Goal: Information Seeking & Learning: Learn about a topic

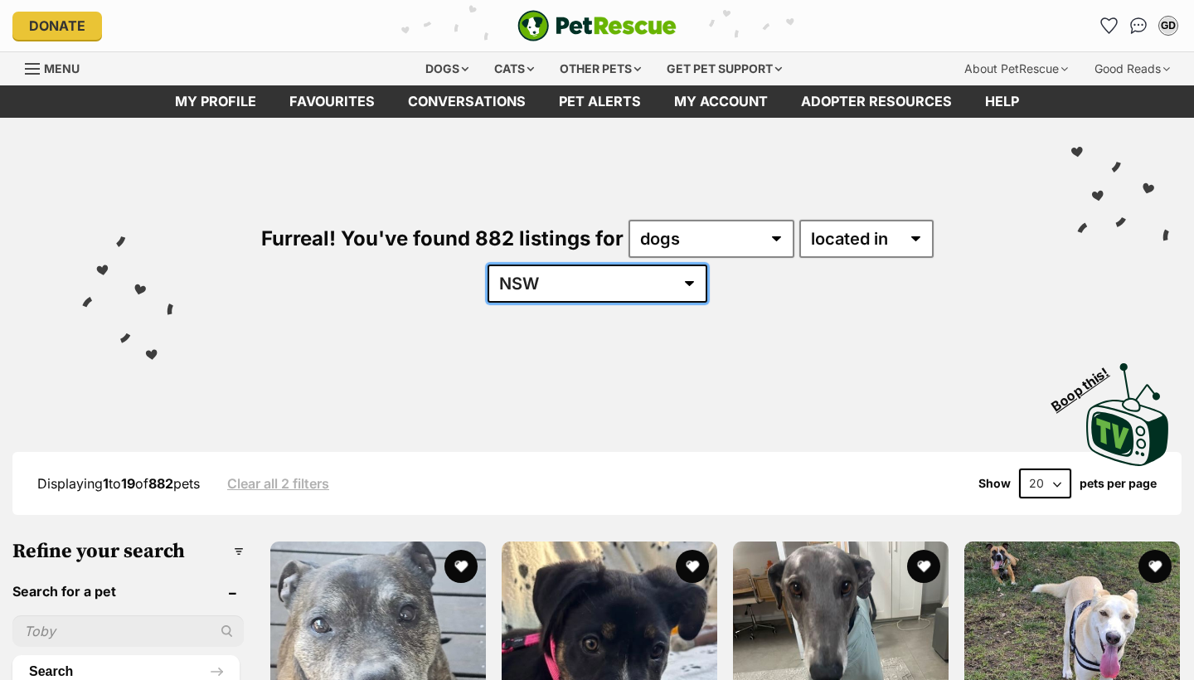
select select "QLD"
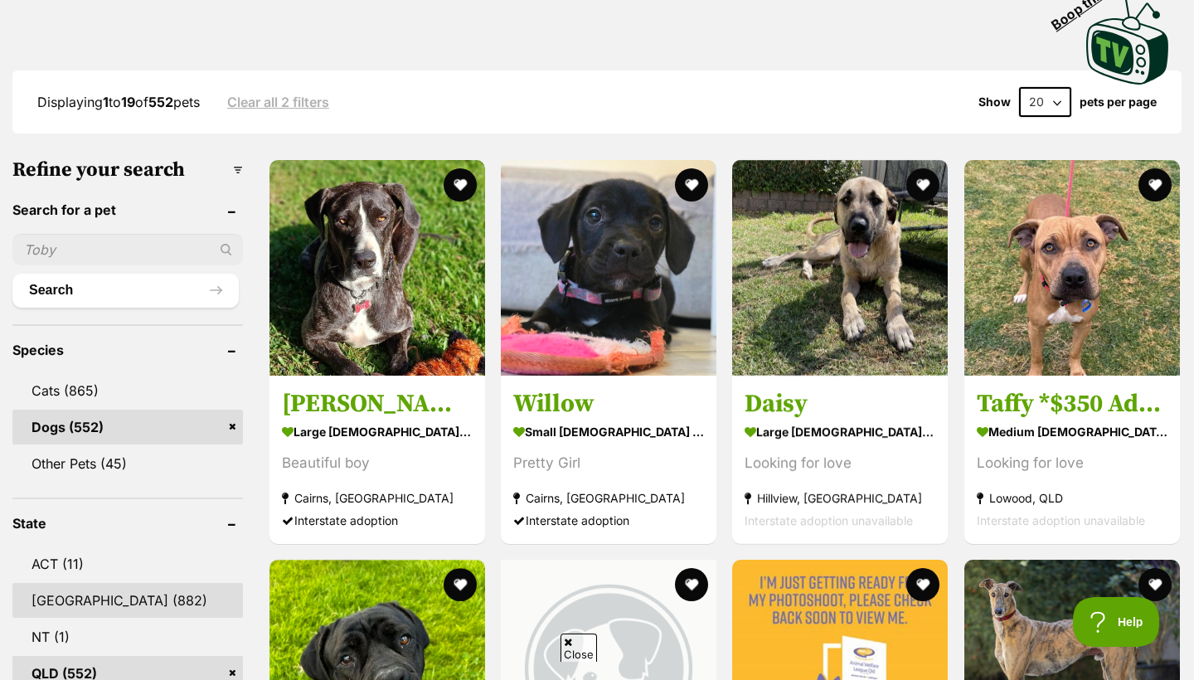
click at [107, 583] on link "[GEOGRAPHIC_DATA] (882)" at bounding box center [127, 600] width 231 height 35
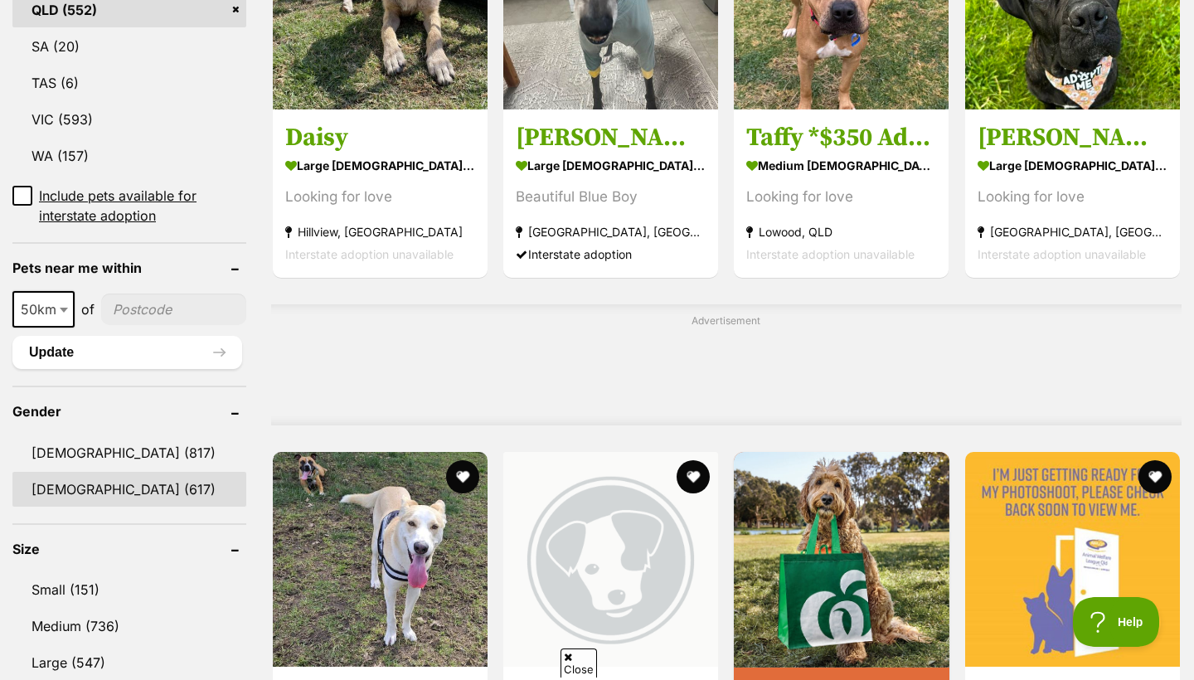
scroll to position [1047, 0]
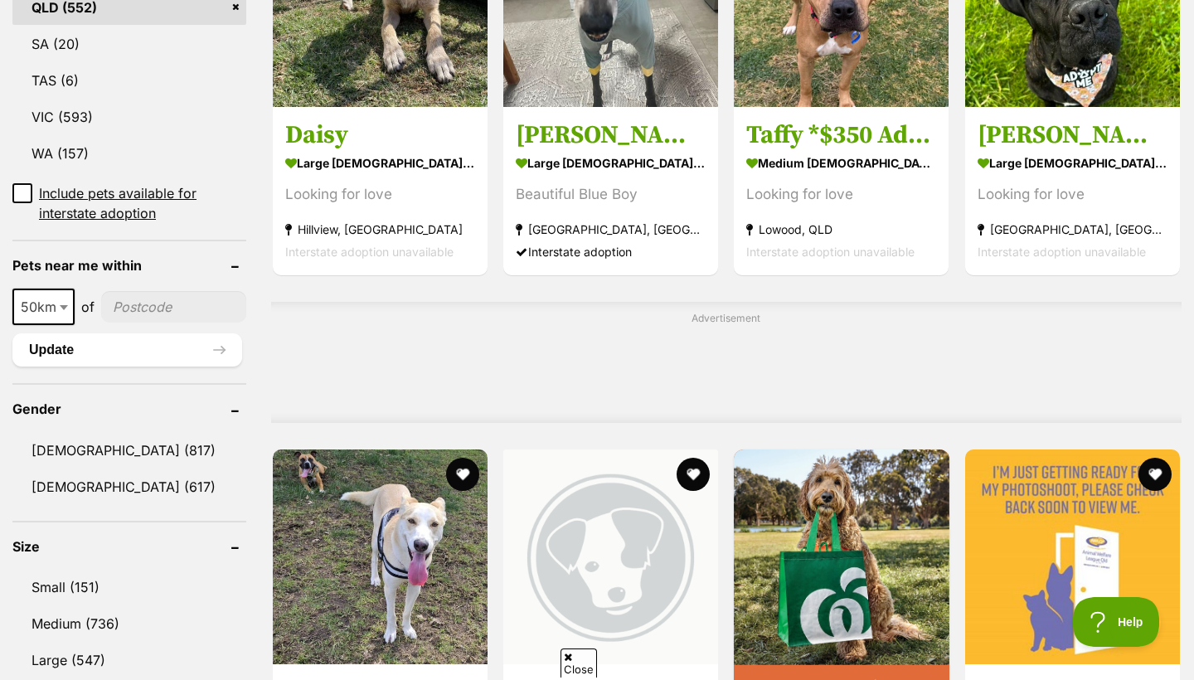
click at [131, 313] on input"] "postcode" at bounding box center [173, 307] width 145 height 32
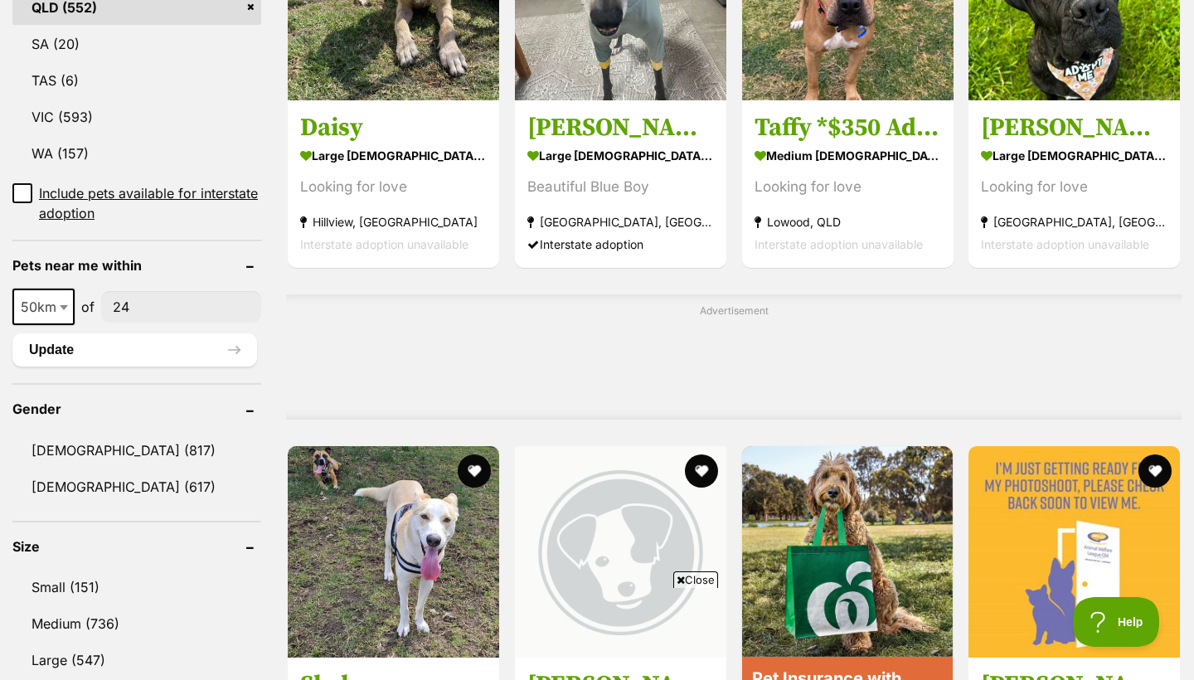
scroll to position [0, 0]
type input"] "2480"
click at [61, 303] on span at bounding box center [65, 307] width 17 height 36
select select "100"
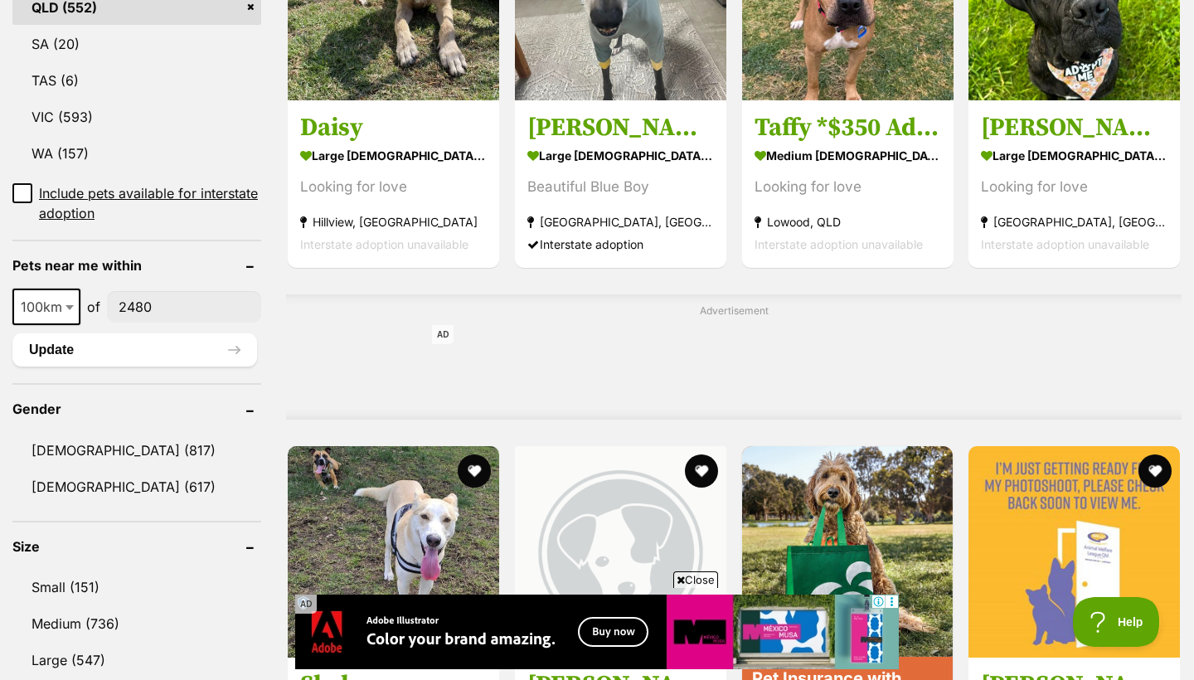
scroll to position [842, 0]
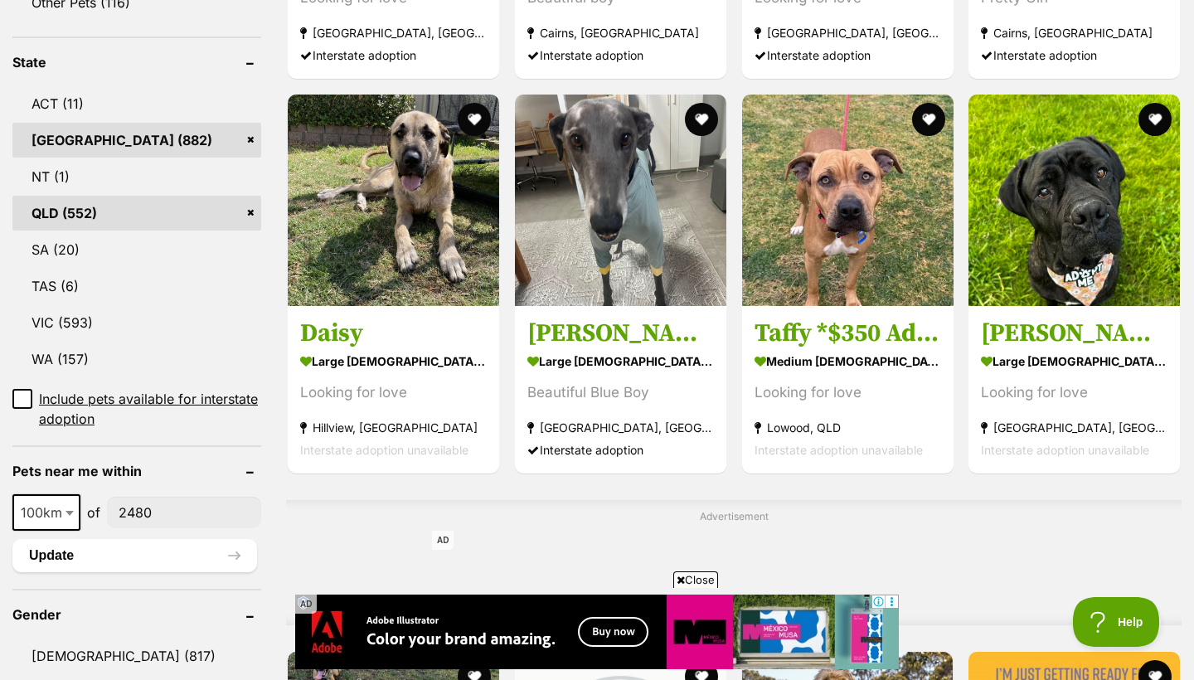
click at [250, 207] on link "QLD (552)" at bounding box center [136, 213] width 249 height 35
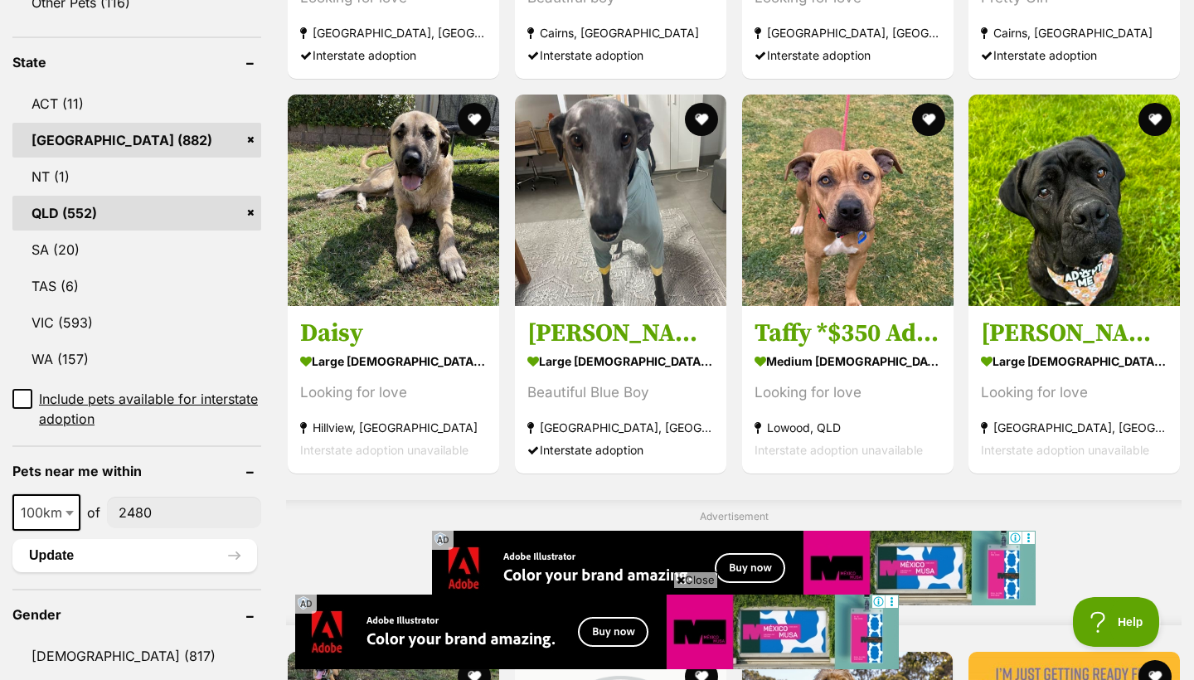
click at [252, 136] on link "NSW (882)" at bounding box center [136, 140] width 249 height 35
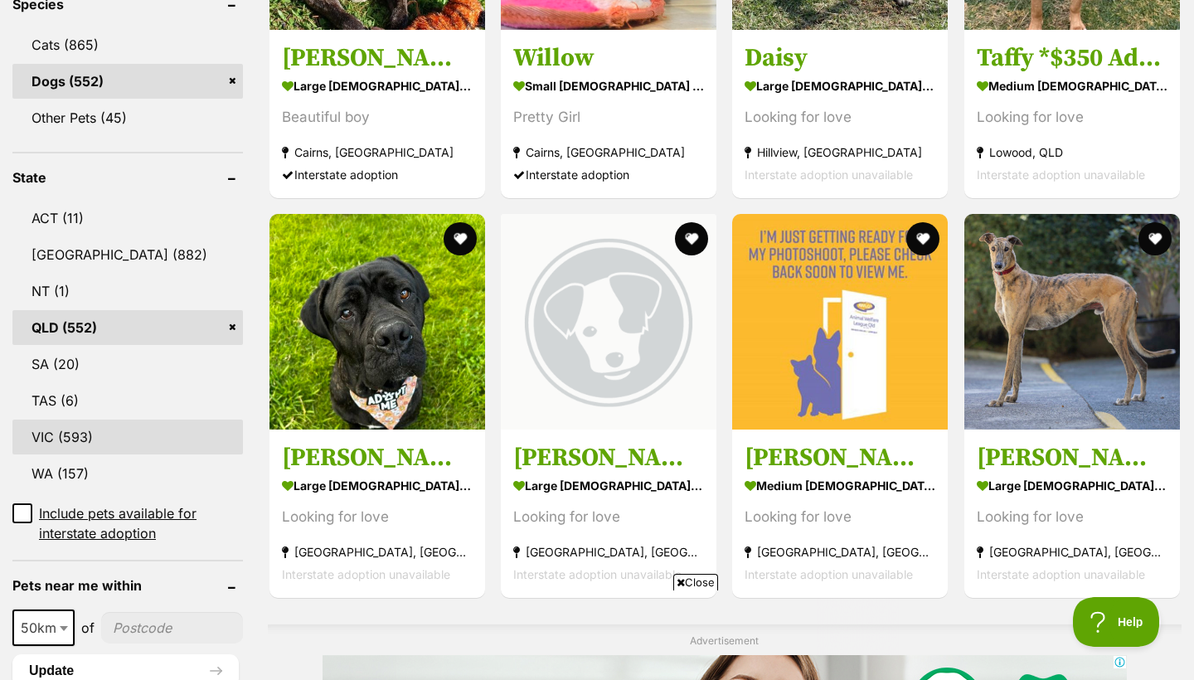
scroll to position [824, 0]
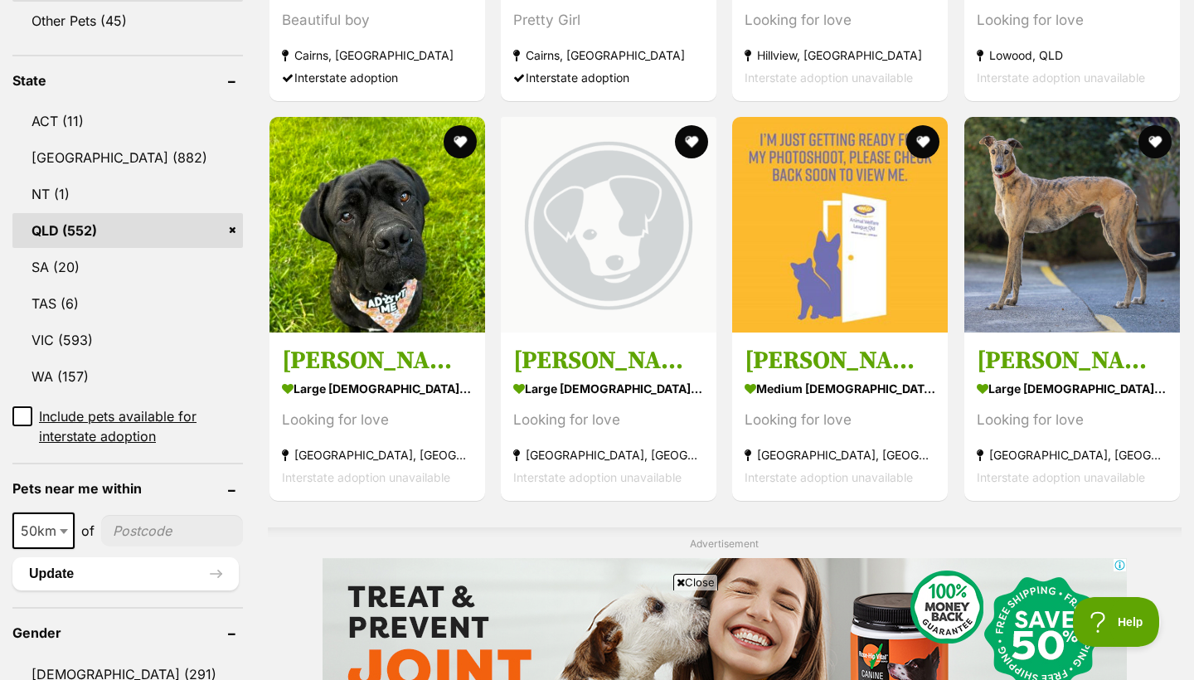
click at [66, 529] on b at bounding box center [64, 531] width 8 height 5
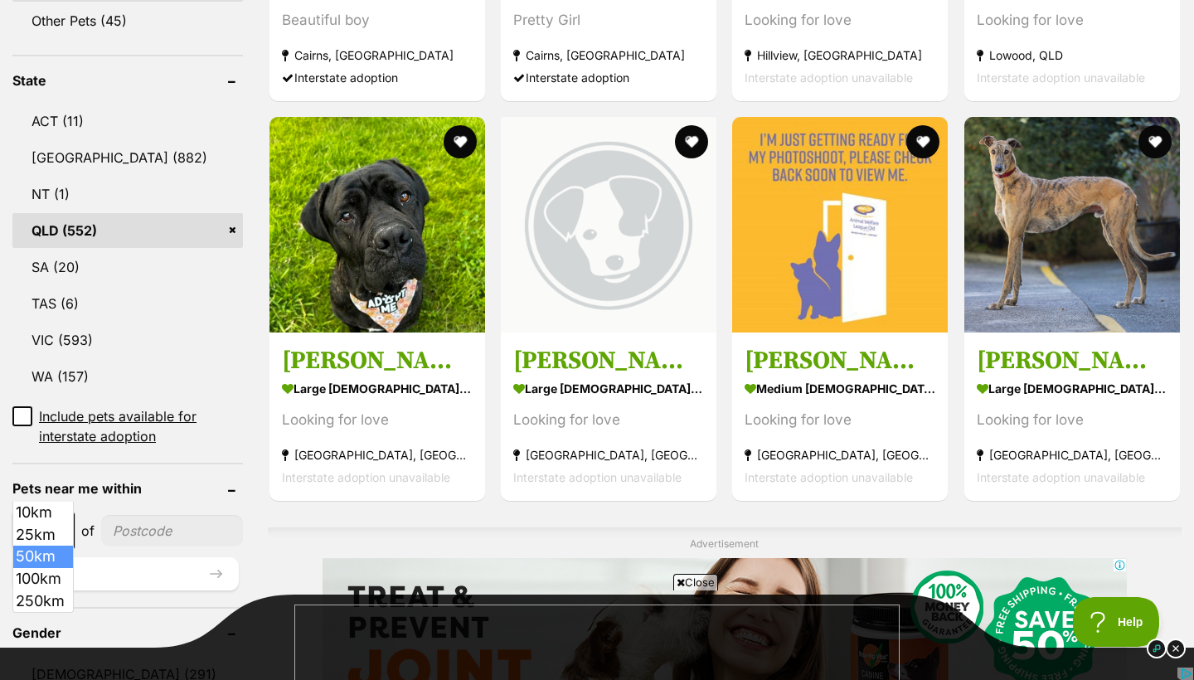
scroll to position [0, 0]
click at [184, 213] on link "QLD (552)" at bounding box center [127, 230] width 231 height 35
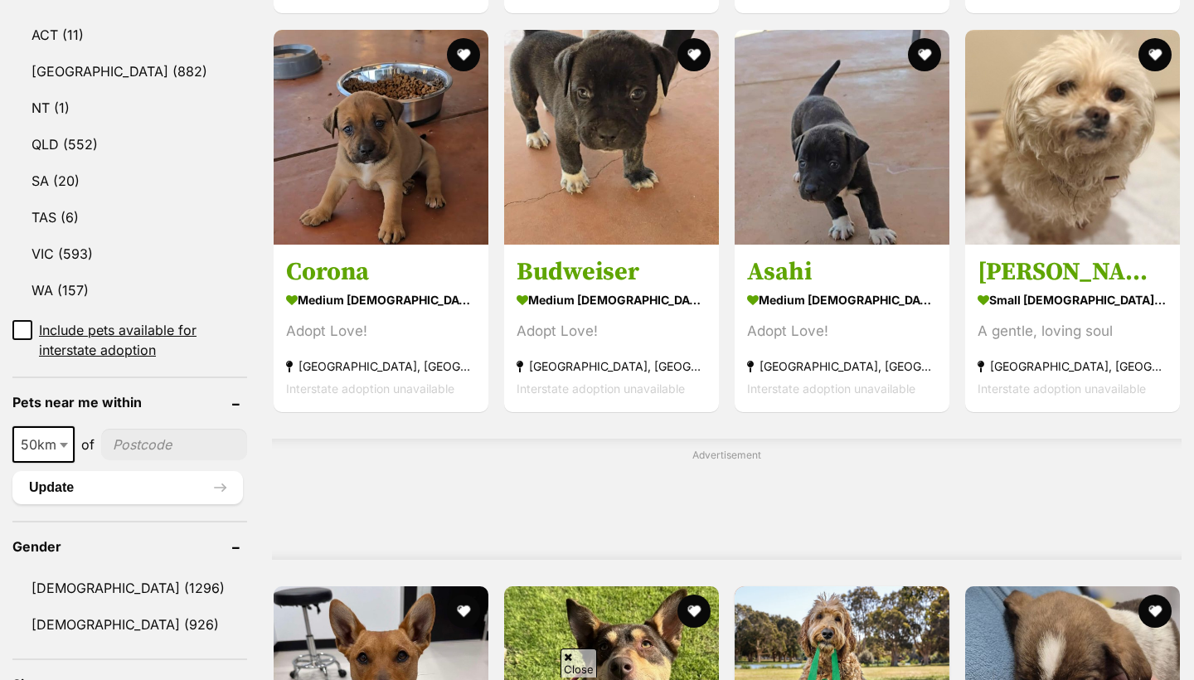
scroll to position [954, 0]
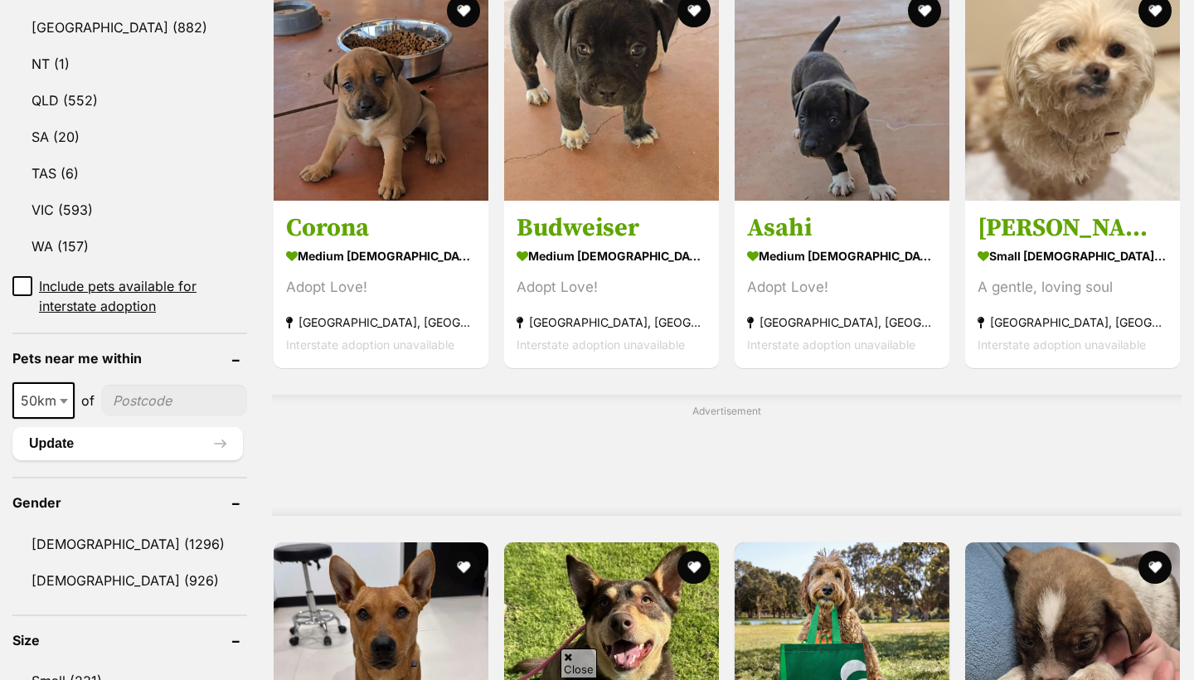
click at [65, 399] on b at bounding box center [64, 401] width 8 height 5
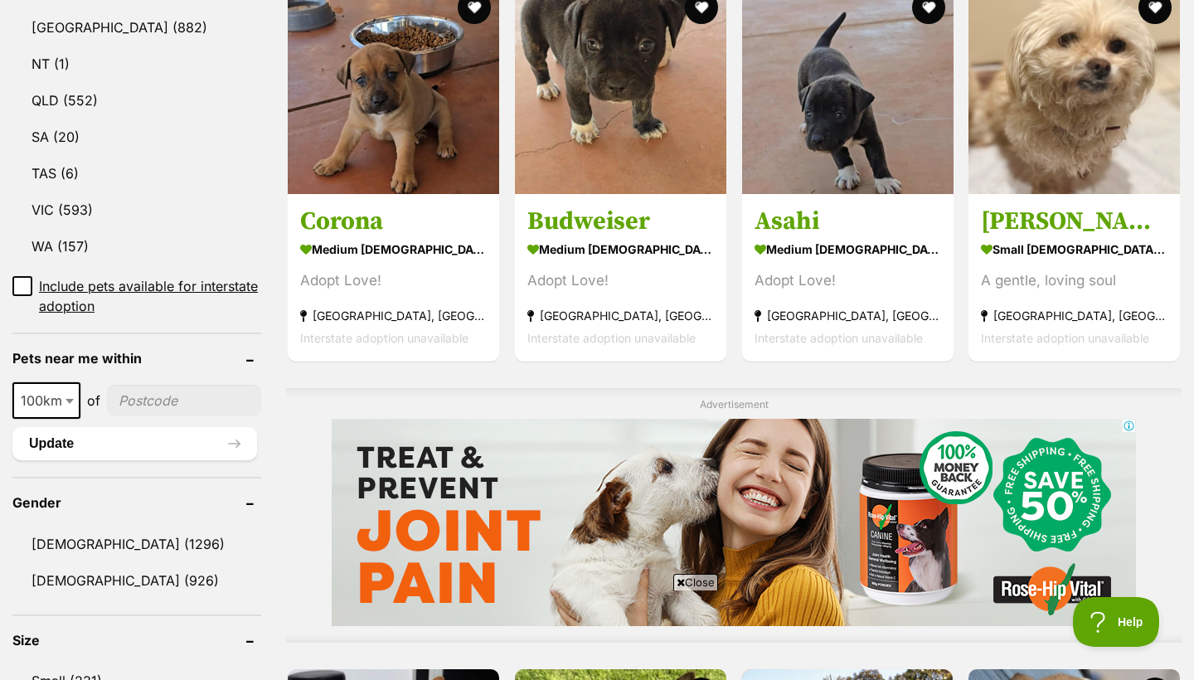
scroll to position [0, 0]
click at [70, 399] on b at bounding box center [70, 401] width 8 height 5
select select "250"
click at [167, 385] on input"] "postcode" at bounding box center [185, 401] width 152 height 32
type input"] "2480"
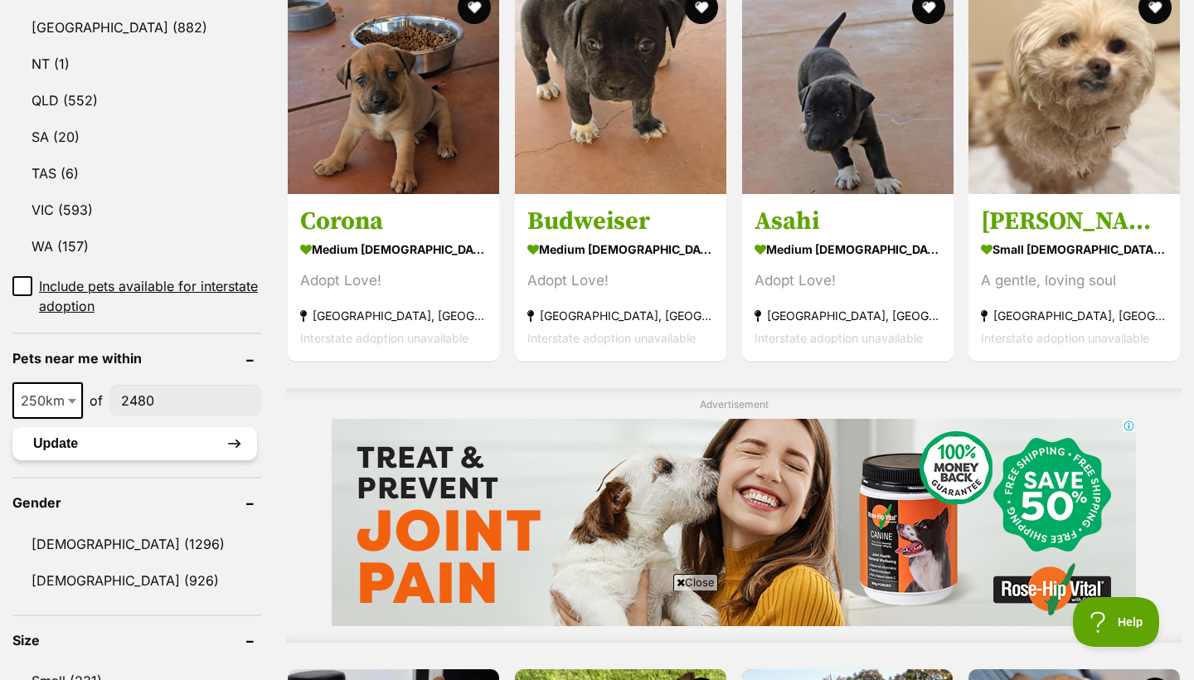
click at [199, 427] on button "Update" at bounding box center [134, 443] width 245 height 33
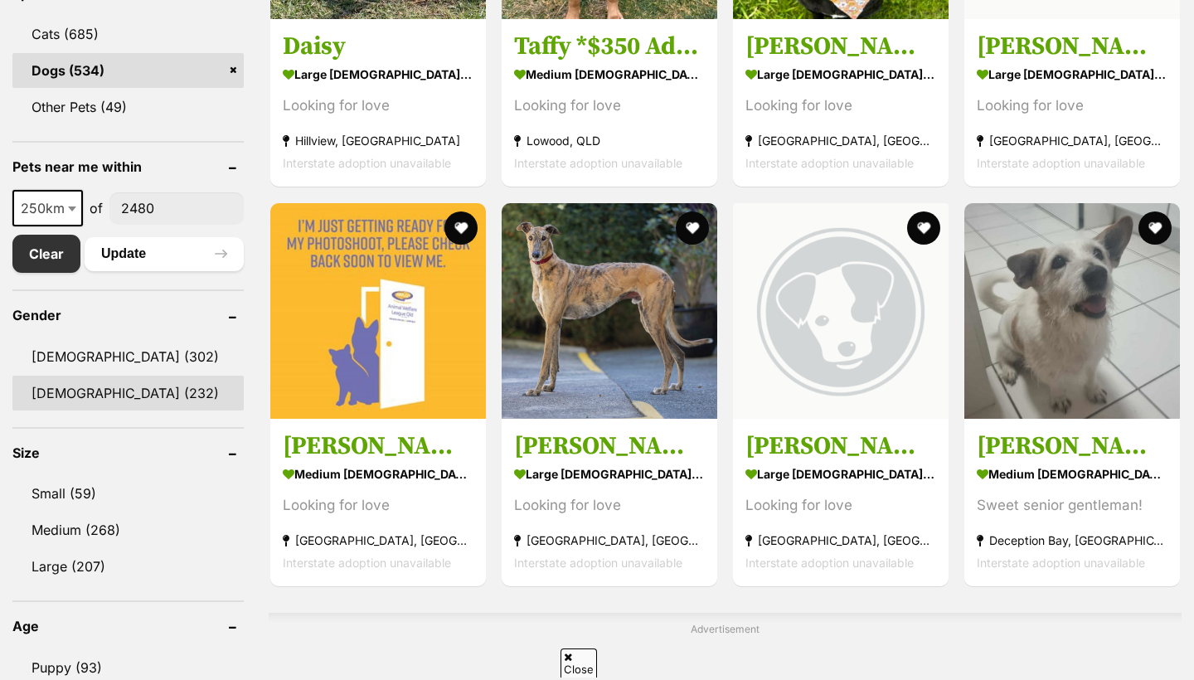
scroll to position [700, 0]
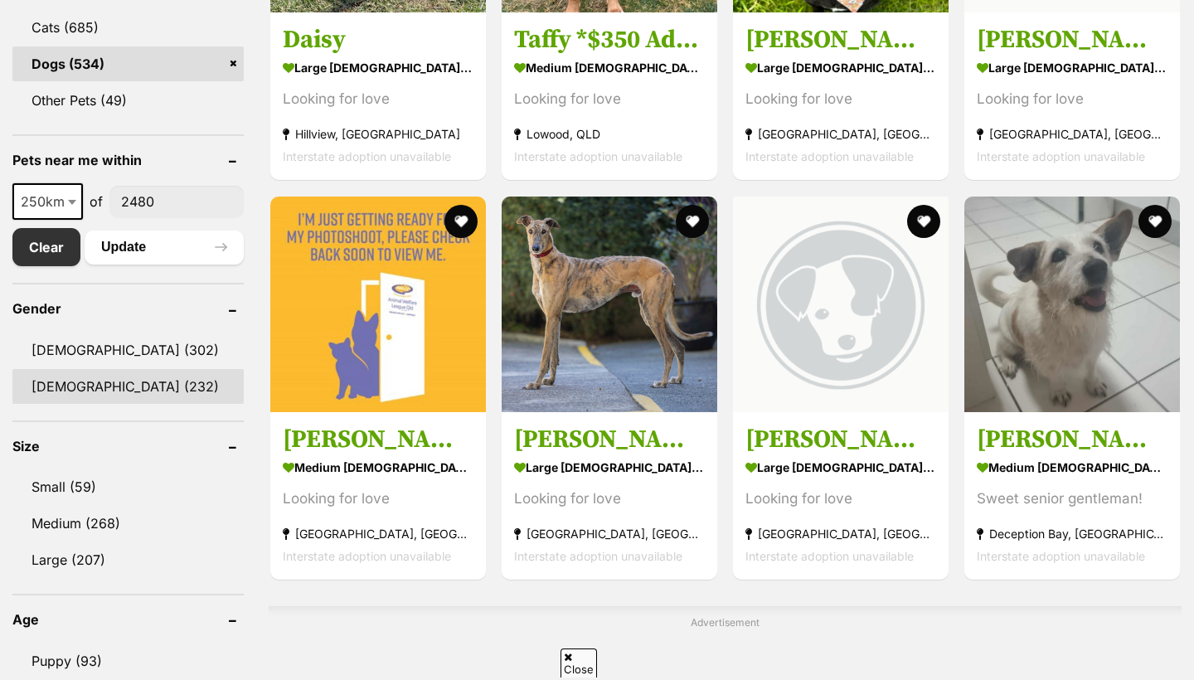
click at [58, 386] on link "Female (232)" at bounding box center [127, 386] width 231 height 35
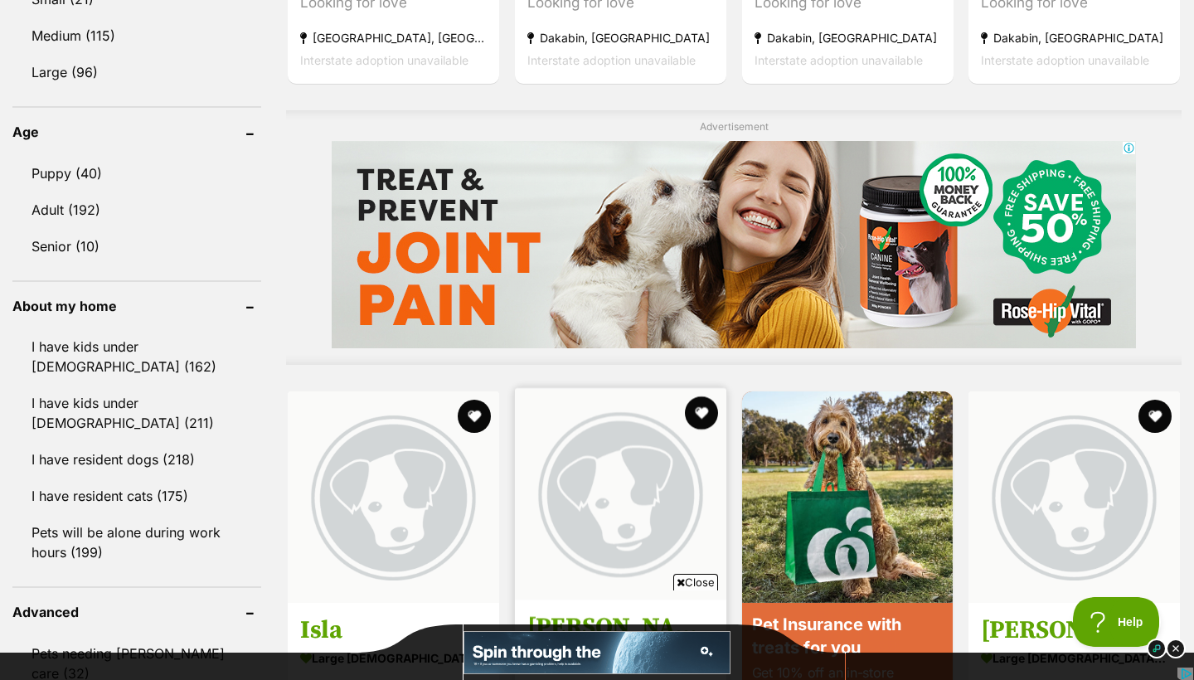
scroll to position [1162, 0]
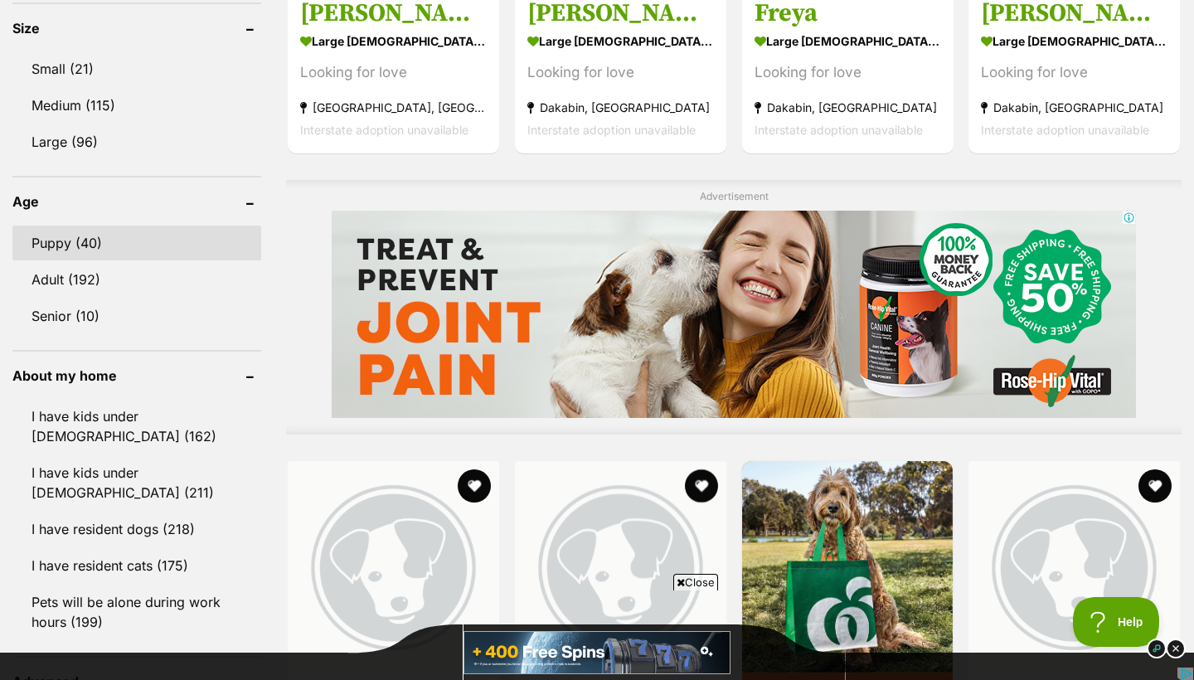
click at [80, 242] on link "Puppy (40)" at bounding box center [136, 243] width 249 height 35
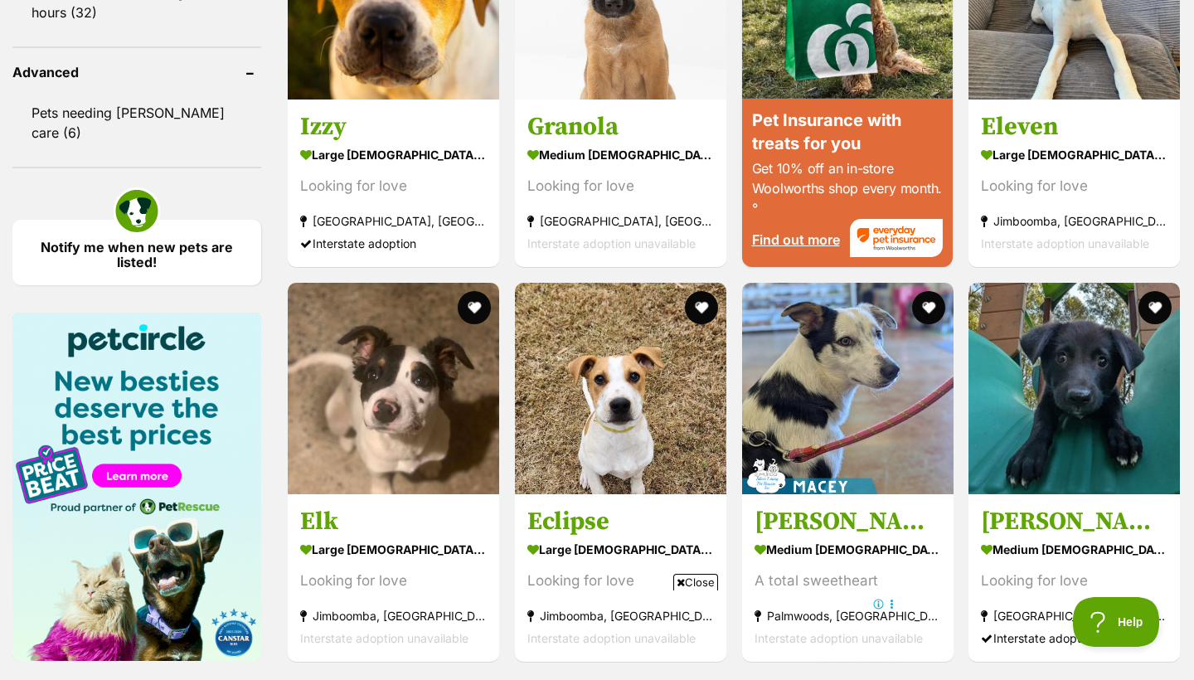
scroll to position [1741, 0]
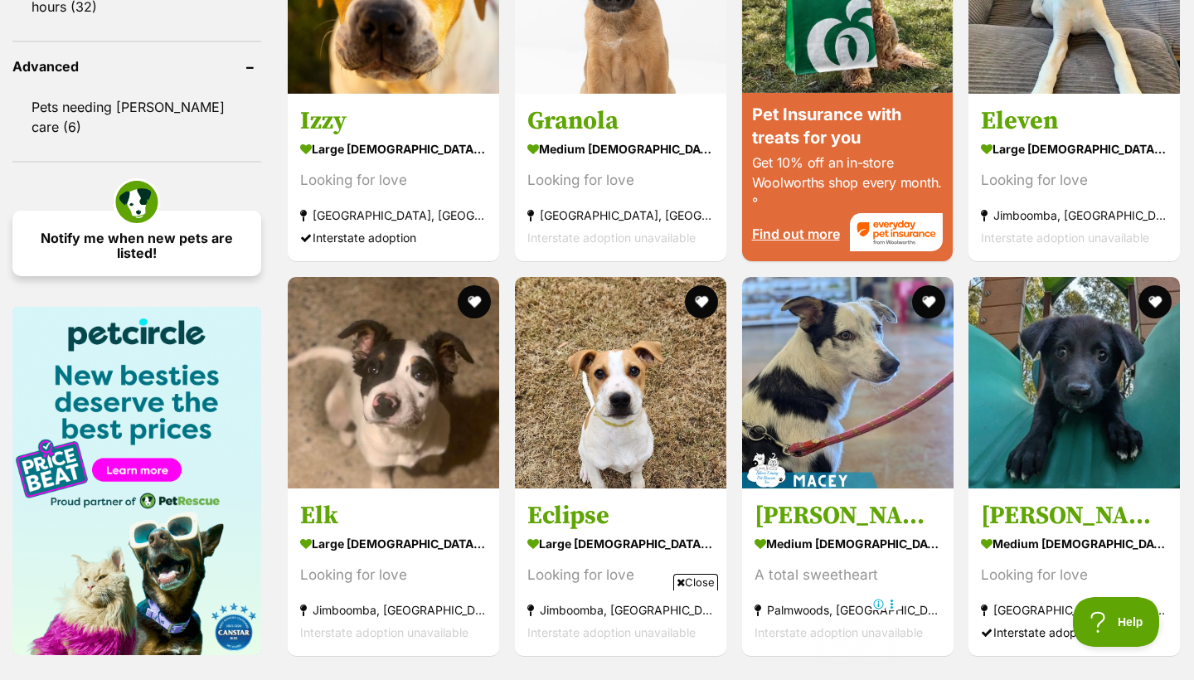
click at [204, 211] on link "Notify me when new pets are listed!" at bounding box center [136, 244] width 249 height 66
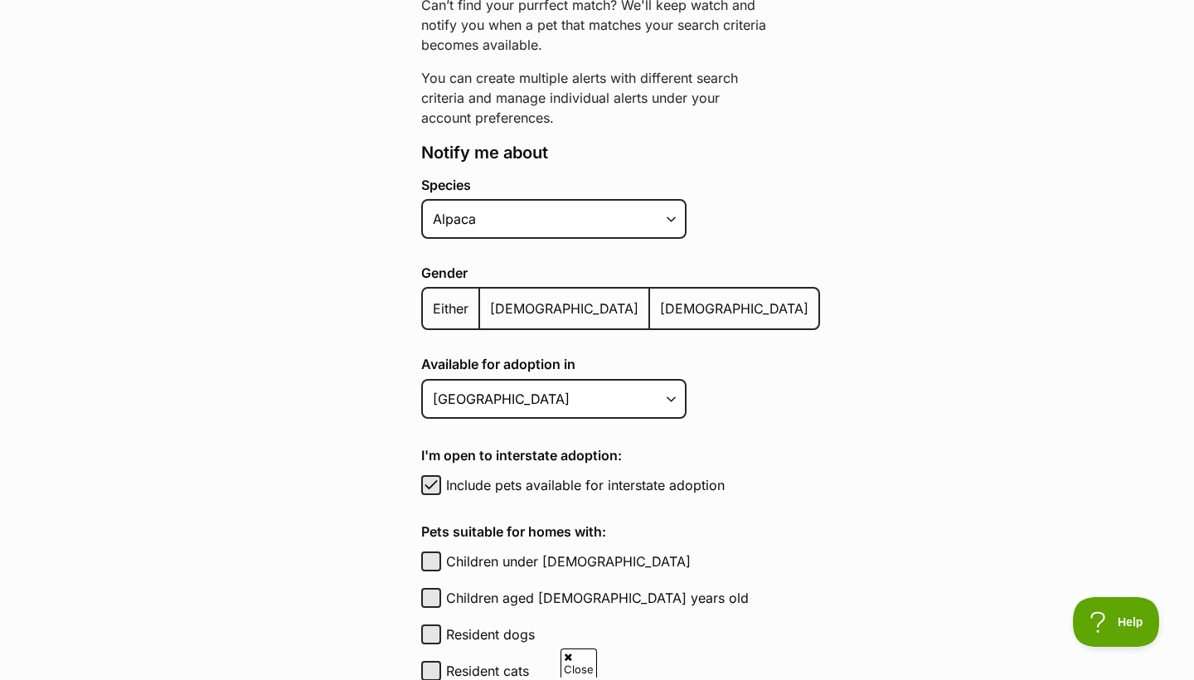
scroll to position [249, 0]
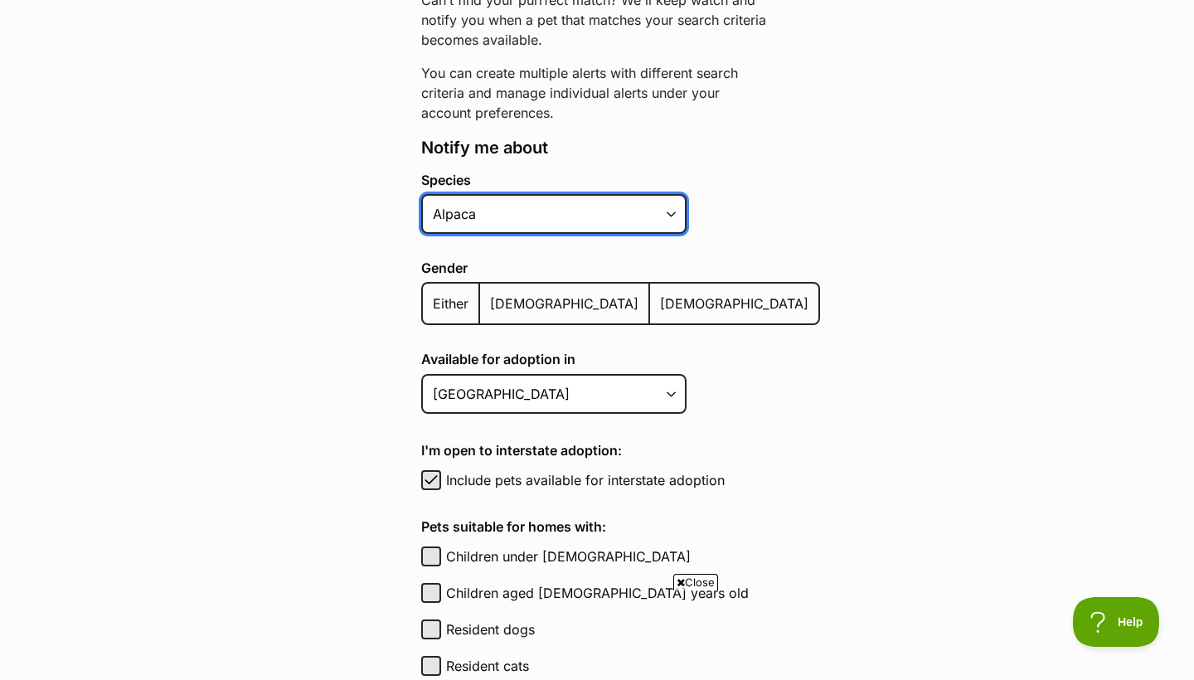
select select "1"
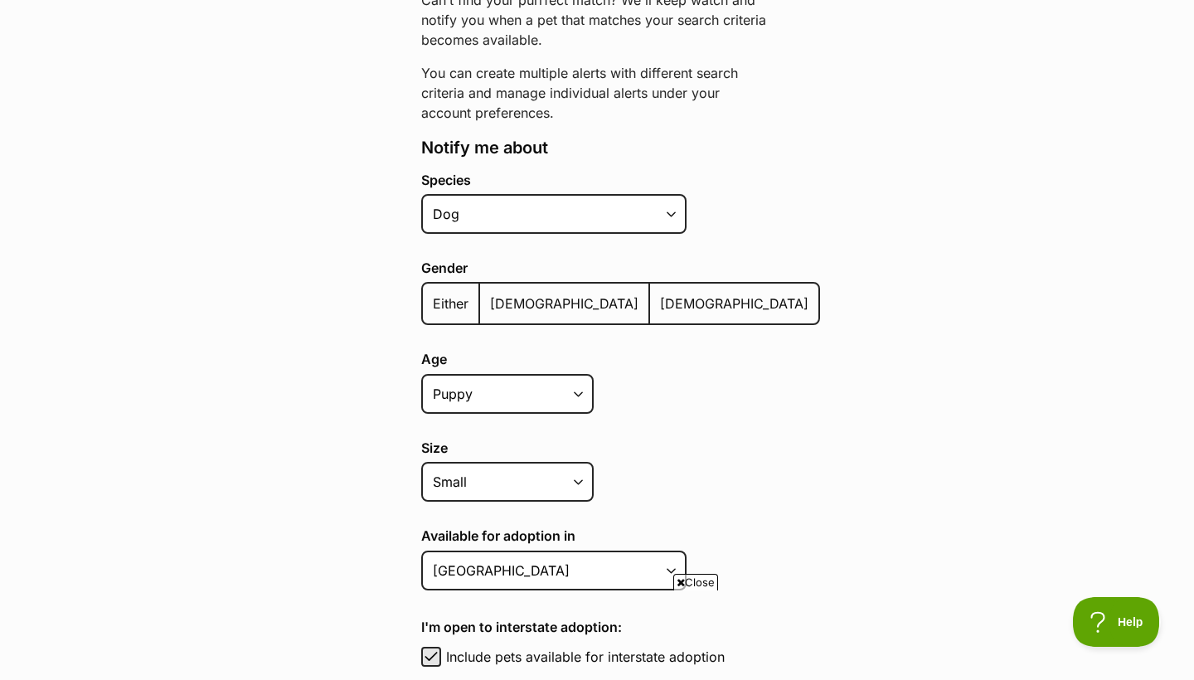
click at [660, 305] on span "[DEMOGRAPHIC_DATA]" at bounding box center [734, 303] width 148 height 17
click at [659, 294] on input "[DEMOGRAPHIC_DATA]" at bounding box center [659, 293] width 0 height 1
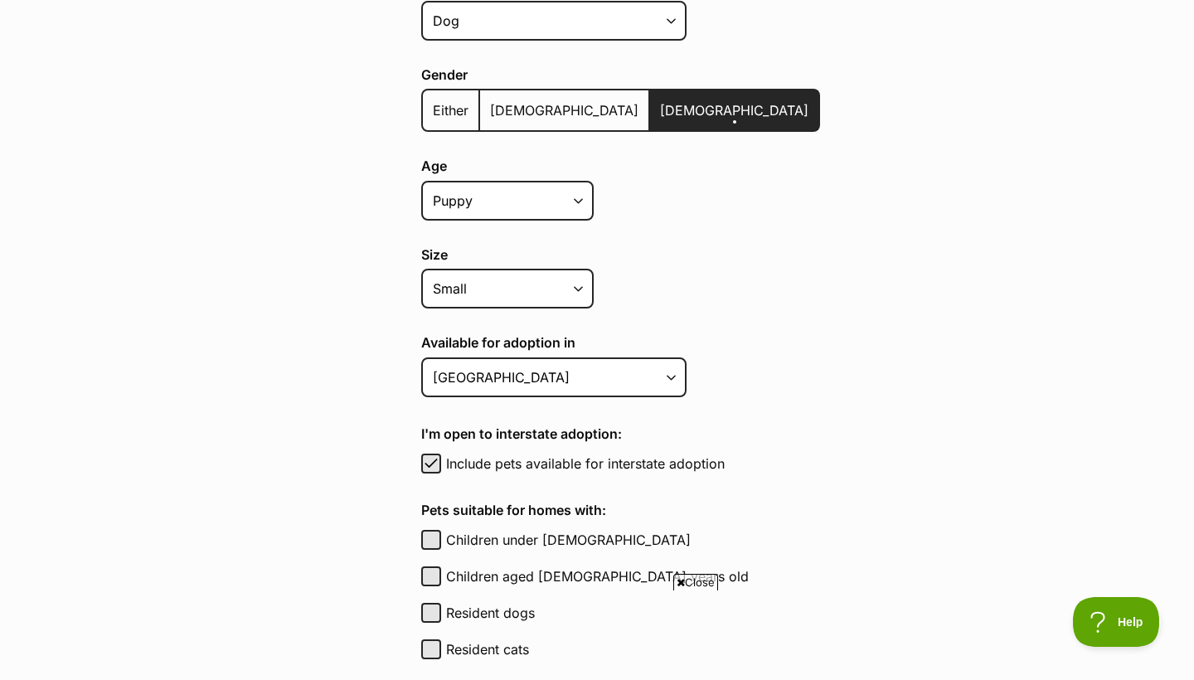
scroll to position [516, 0]
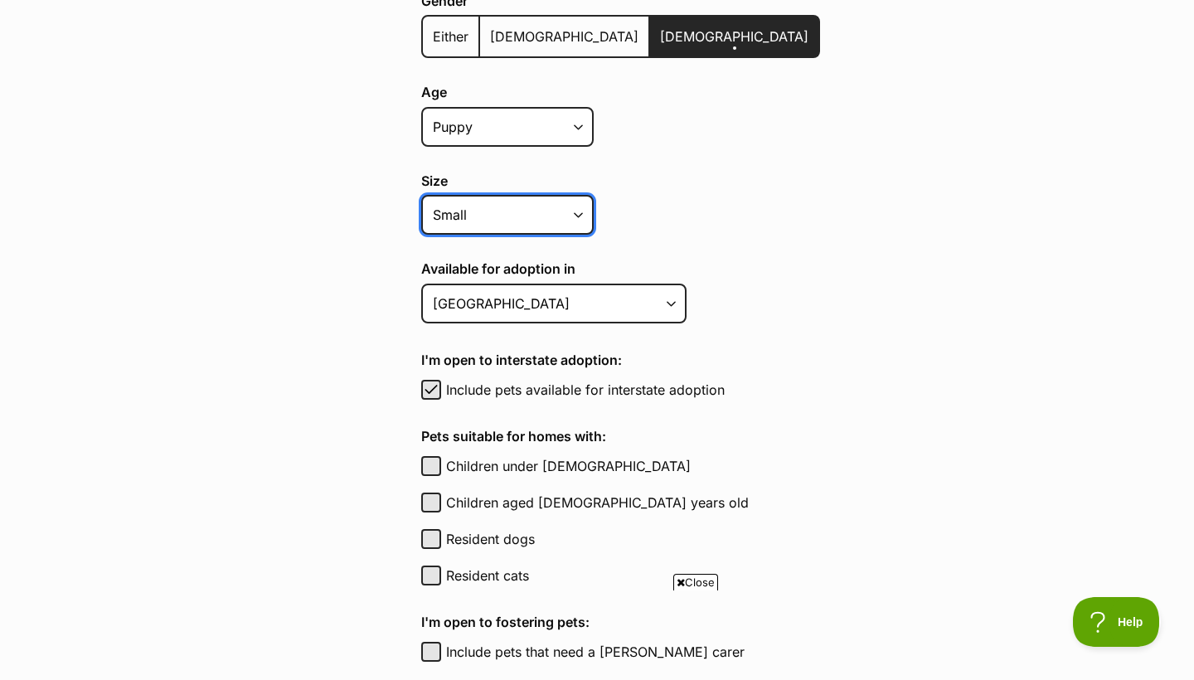
select select "medium"
select select
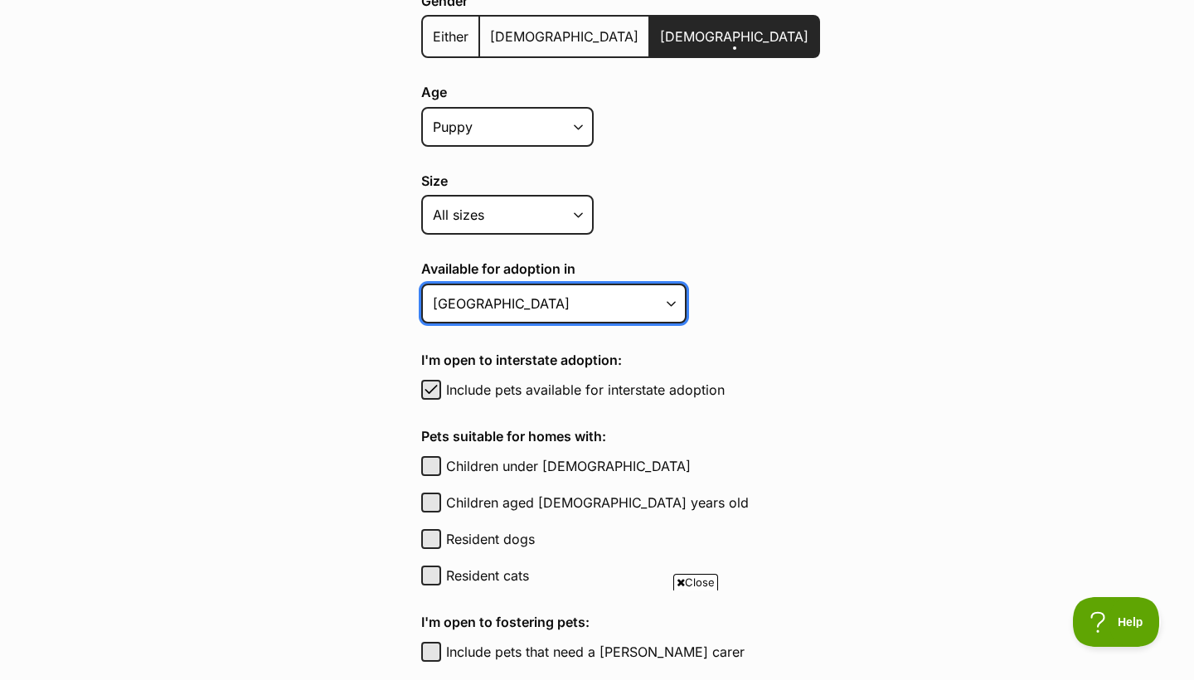
select select "1"
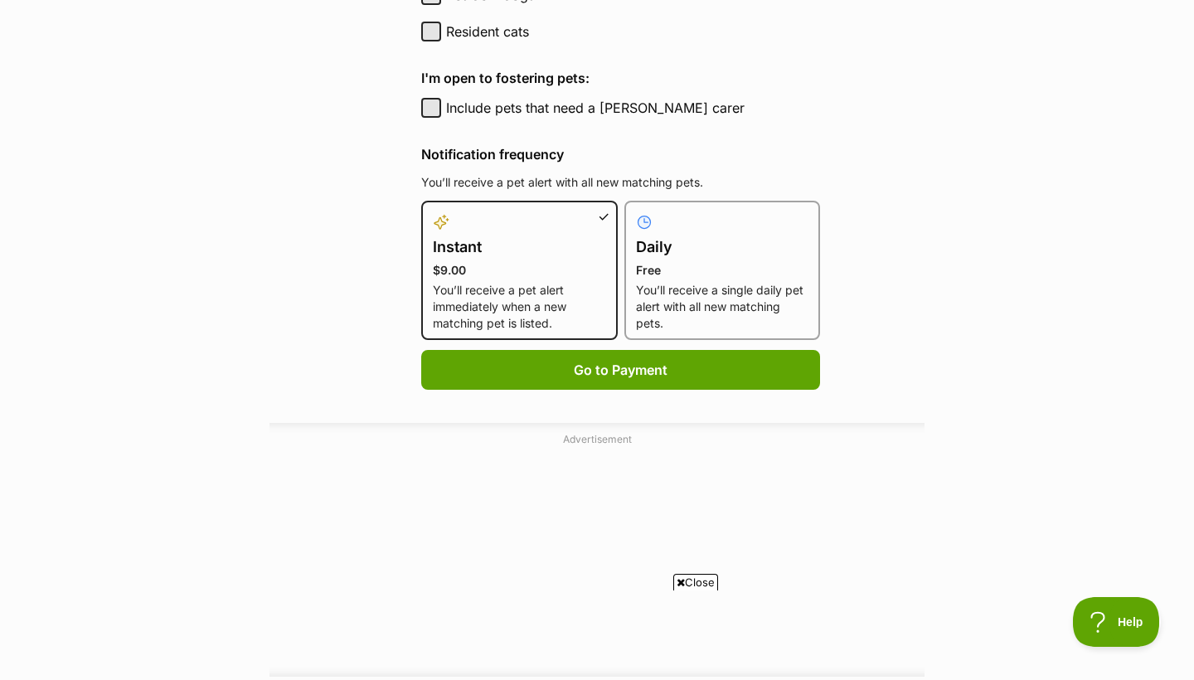
scroll to position [1061, 0]
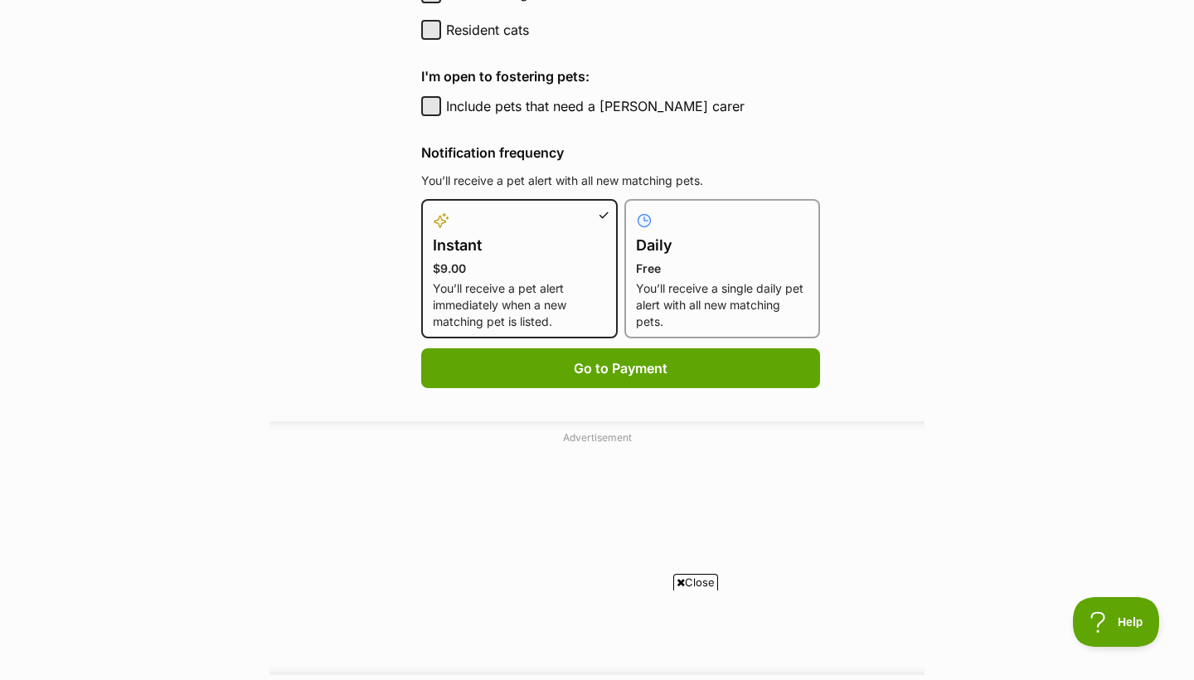
click at [668, 236] on h4 "Daily" at bounding box center [722, 245] width 173 height 23
click at [635, 210] on input "Daily Free You’ll receive a single daily pet alert with all new matching pets." at bounding box center [634, 209] width 1 height 1
radio input "true"
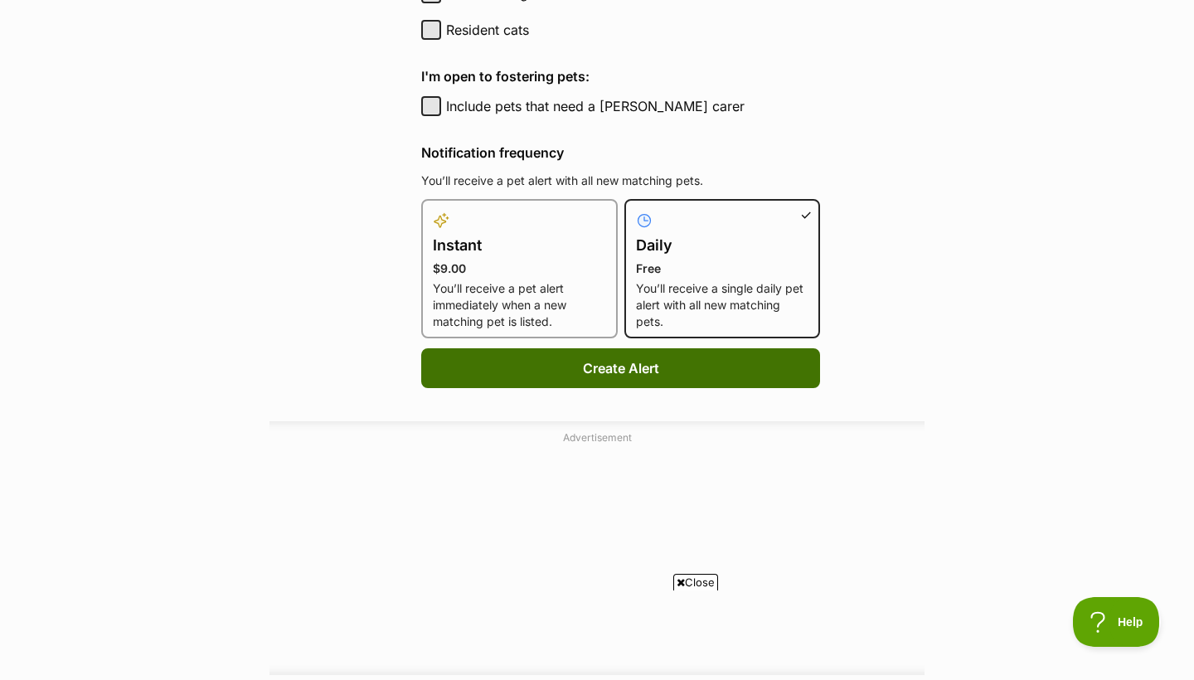
click at [589, 370] on button "Create Alert" at bounding box center [620, 368] width 399 height 40
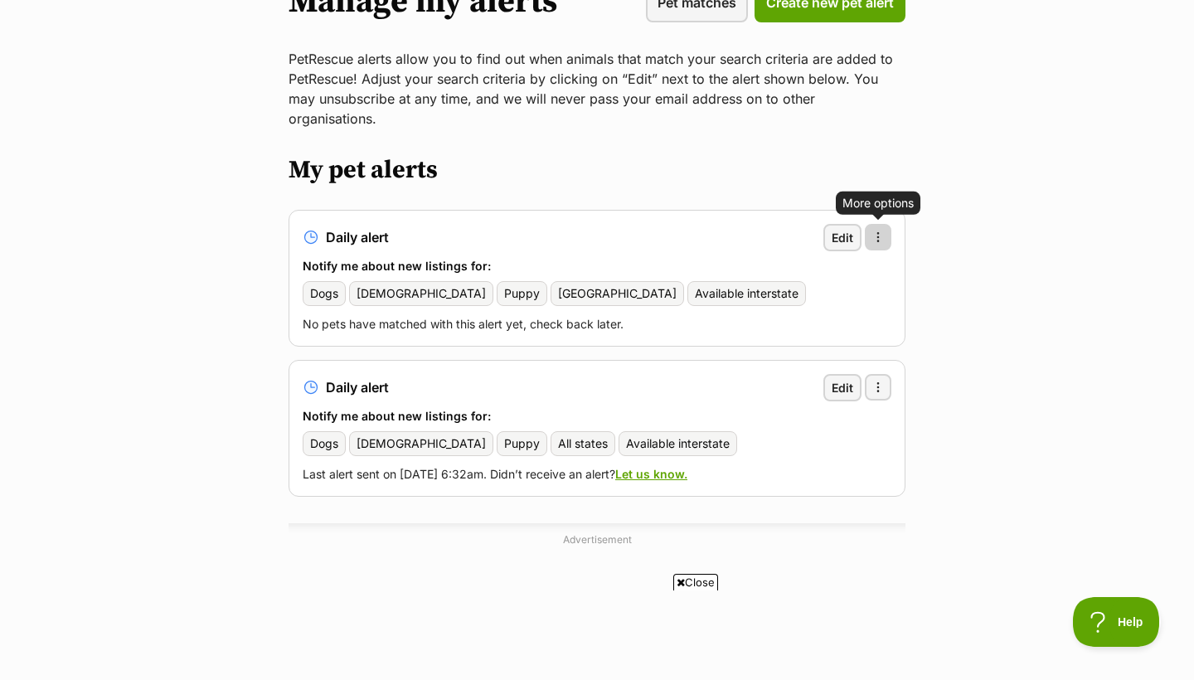
click at [878, 231] on span "button" at bounding box center [877, 237] width 13 height 13
click at [822, 274] on span "Delete alert" at bounding box center [798, 282] width 65 height 17
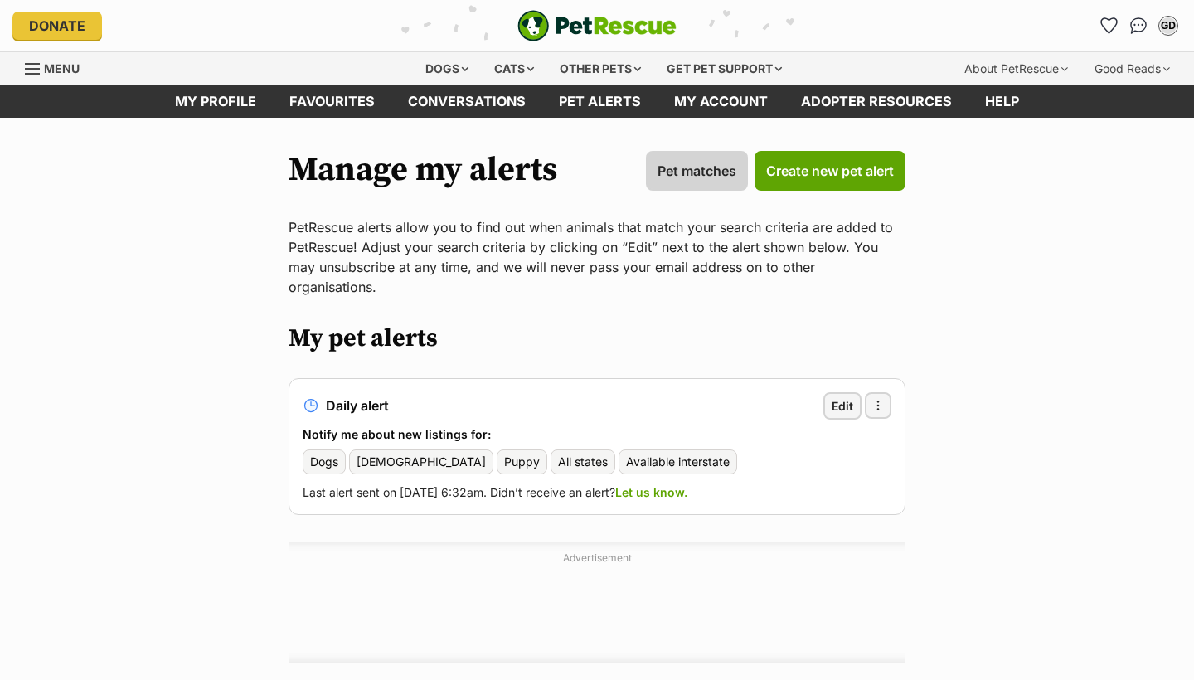
click at [688, 169] on span "Pet matches" at bounding box center [697, 171] width 79 height 20
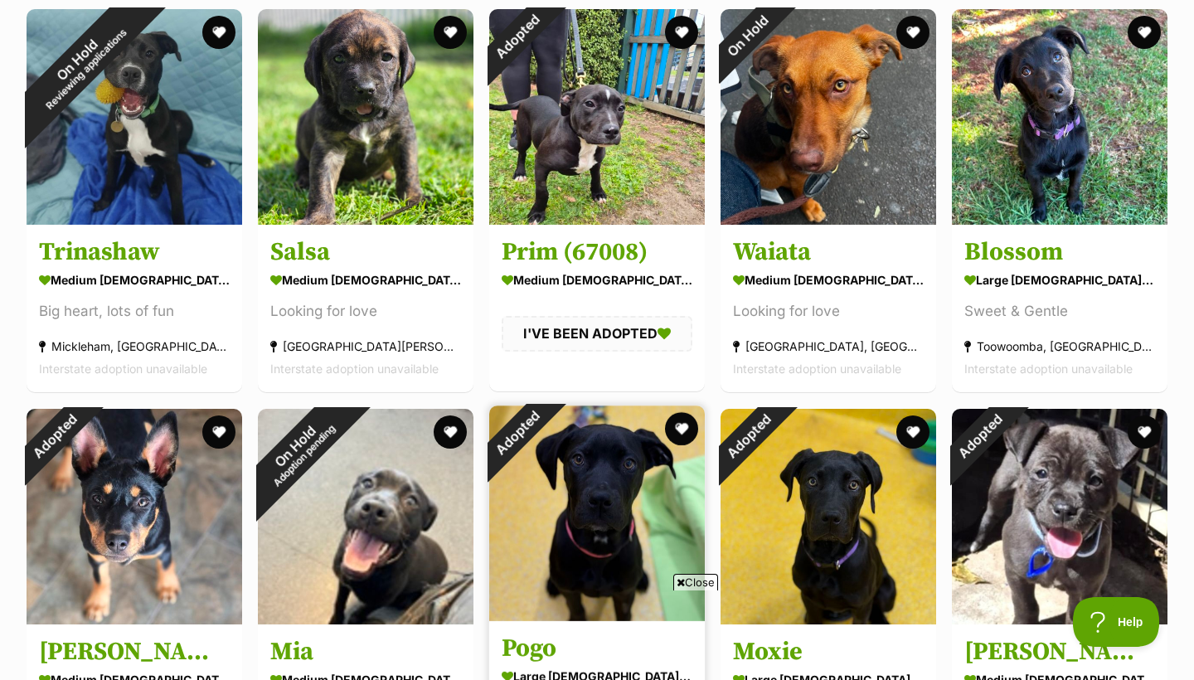
scroll to position [731, 0]
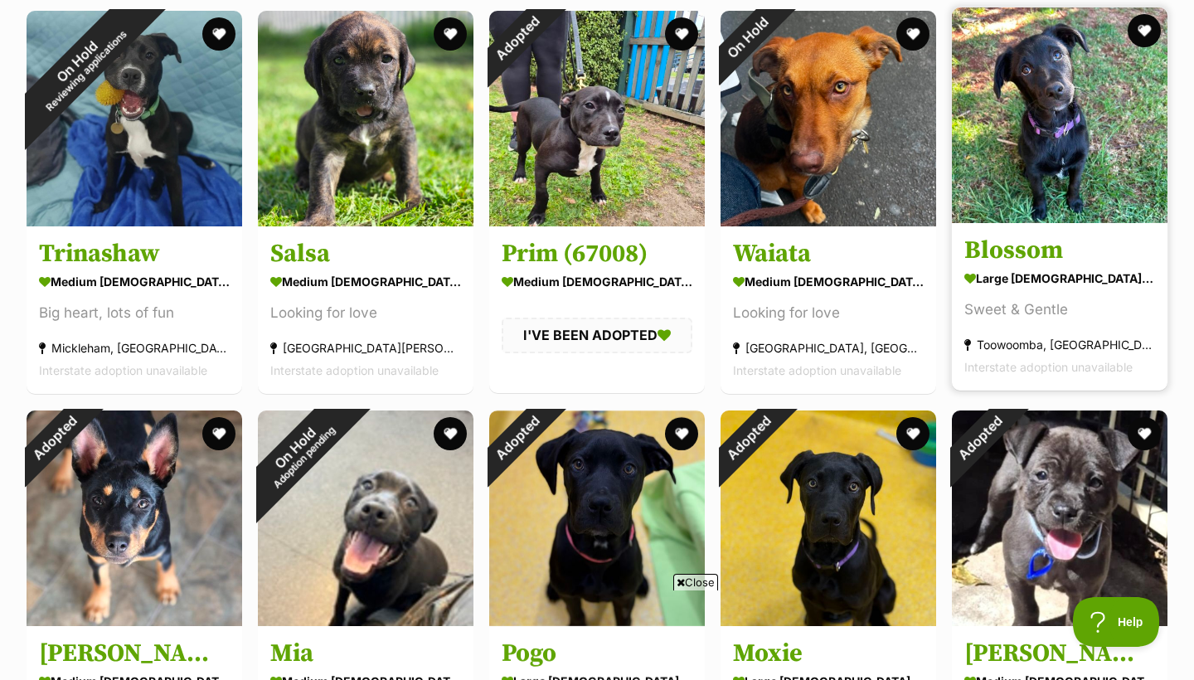
click at [1064, 115] on img at bounding box center [1060, 115] width 216 height 216
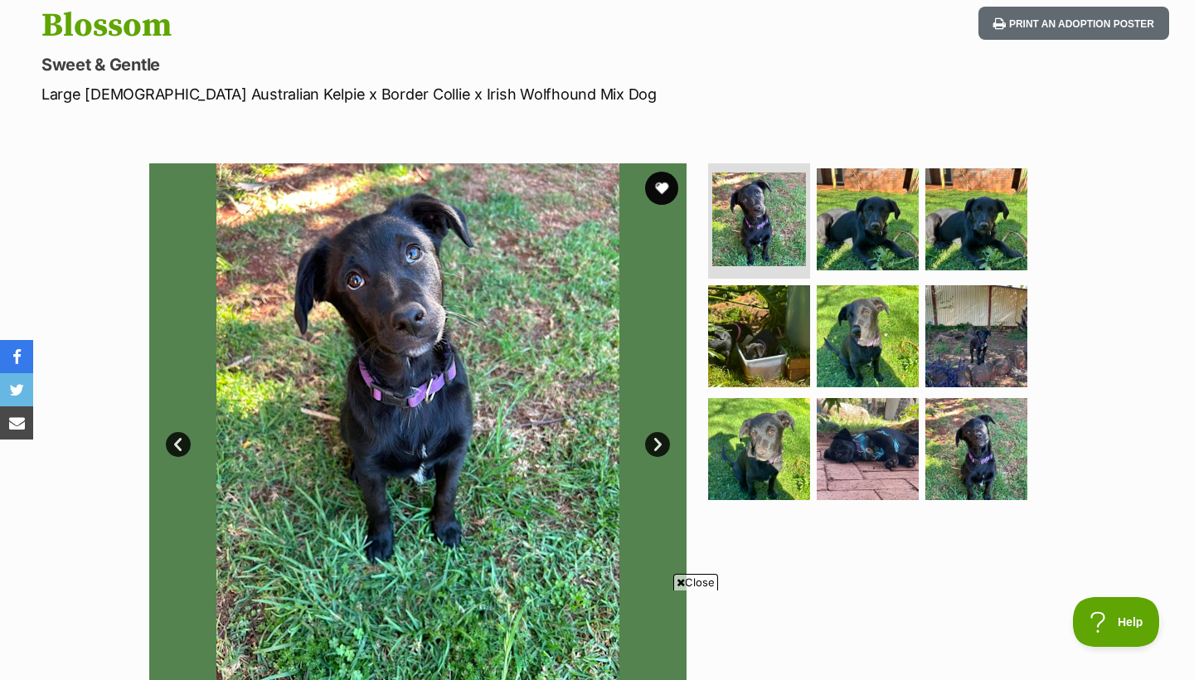
scroll to position [182, 0]
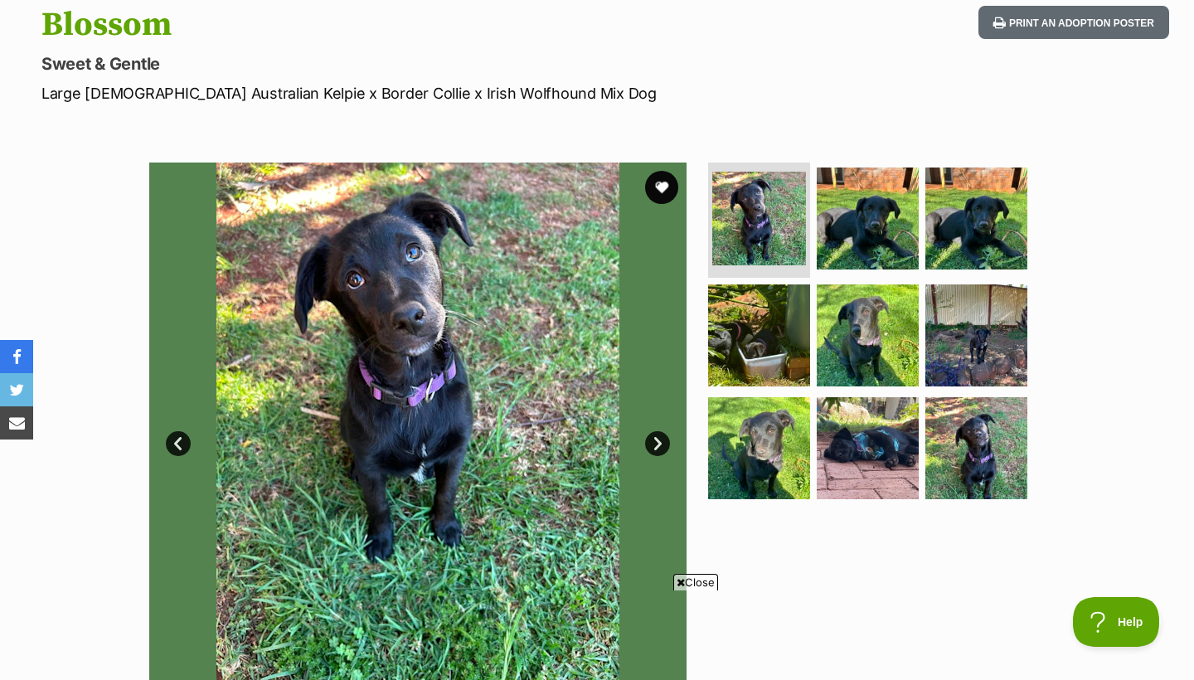
click at [661, 441] on link "Next" at bounding box center [657, 443] width 25 height 25
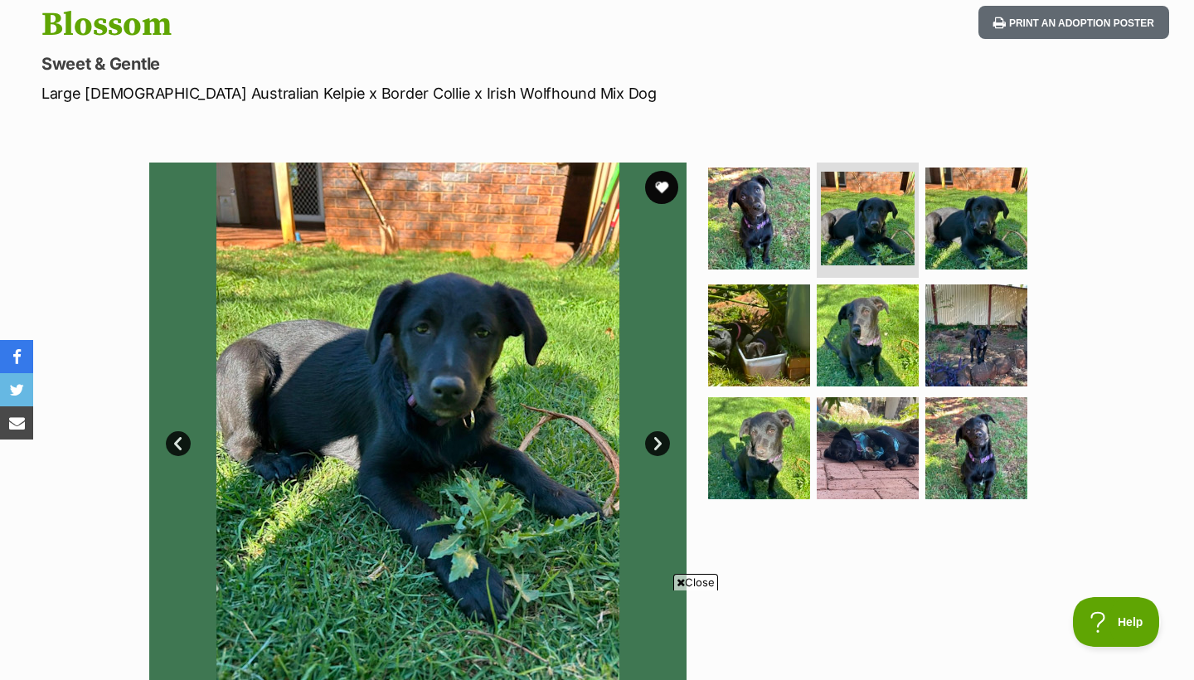
click at [661, 444] on link "Next" at bounding box center [657, 443] width 25 height 25
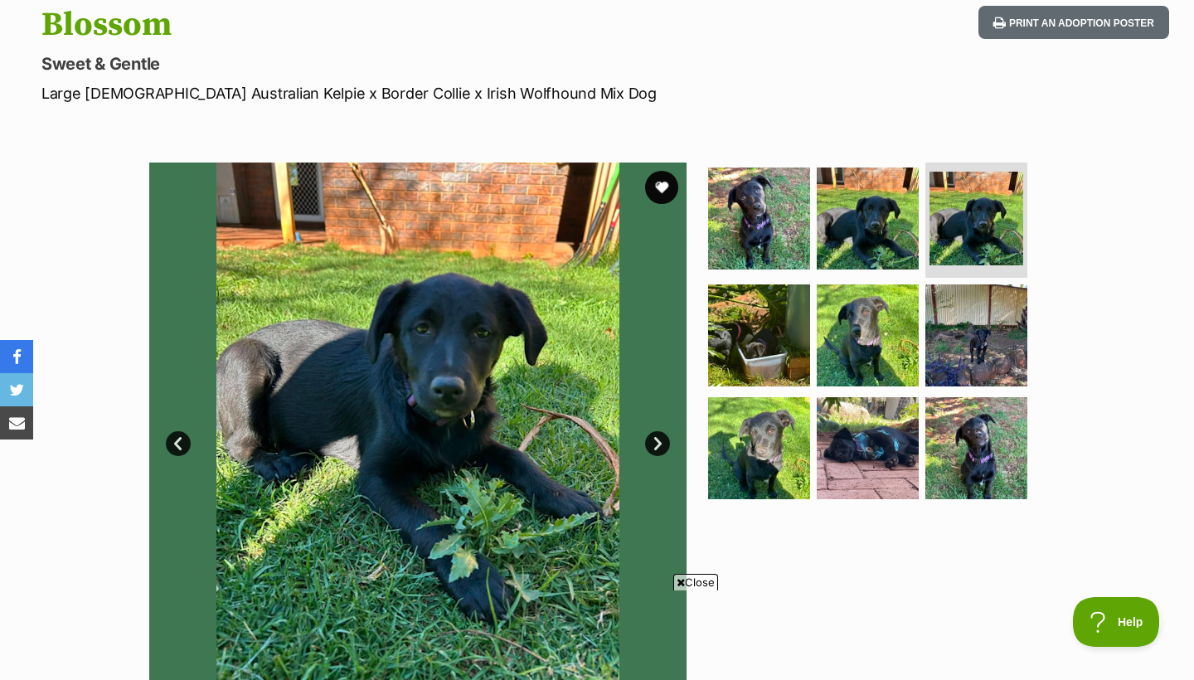
click at [659, 444] on link "Next" at bounding box center [657, 443] width 25 height 25
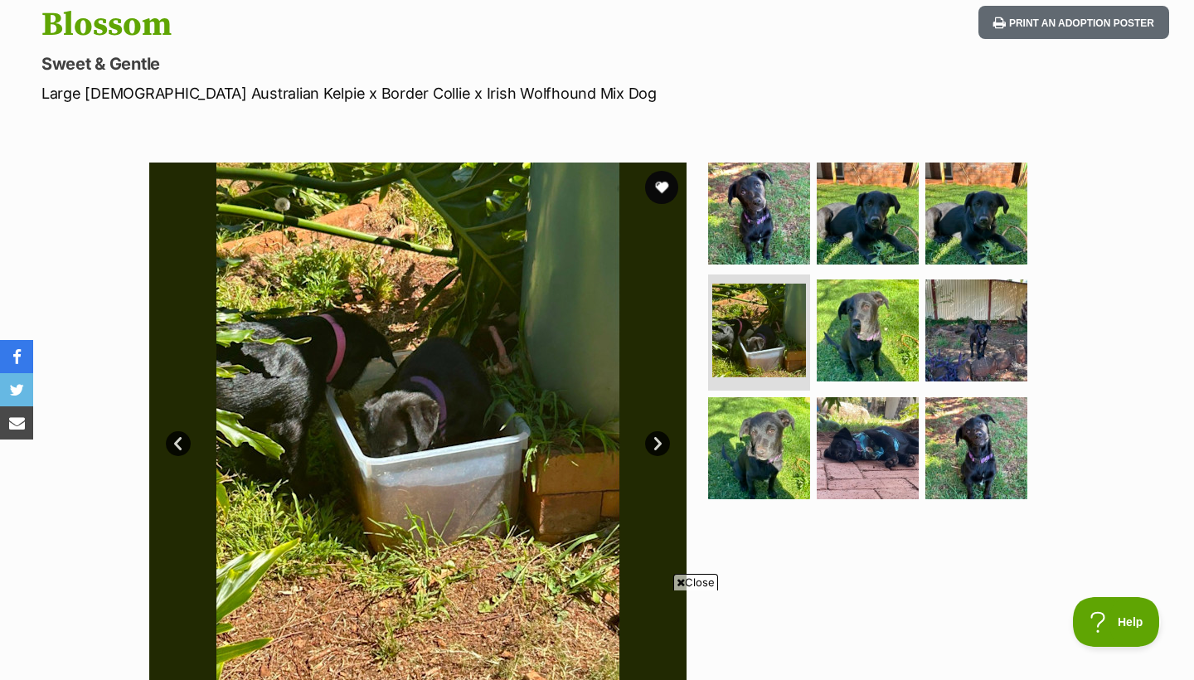
click at [659, 445] on link "Next" at bounding box center [657, 443] width 25 height 25
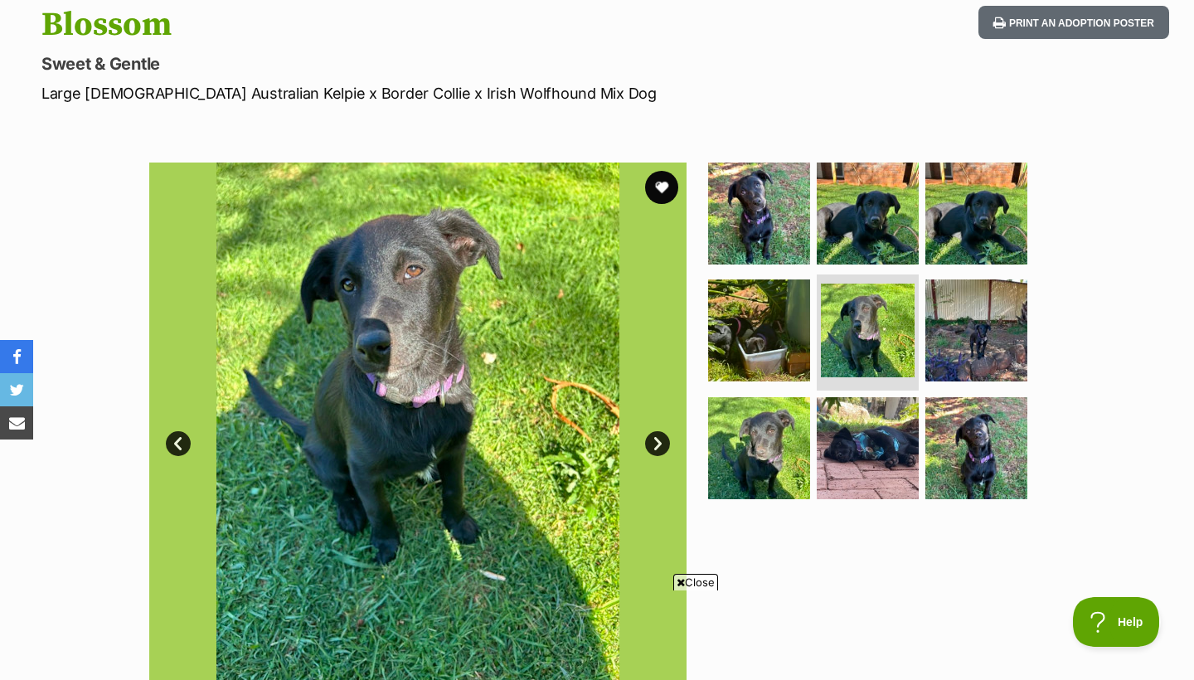
click at [659, 445] on link "Next" at bounding box center [657, 443] width 25 height 25
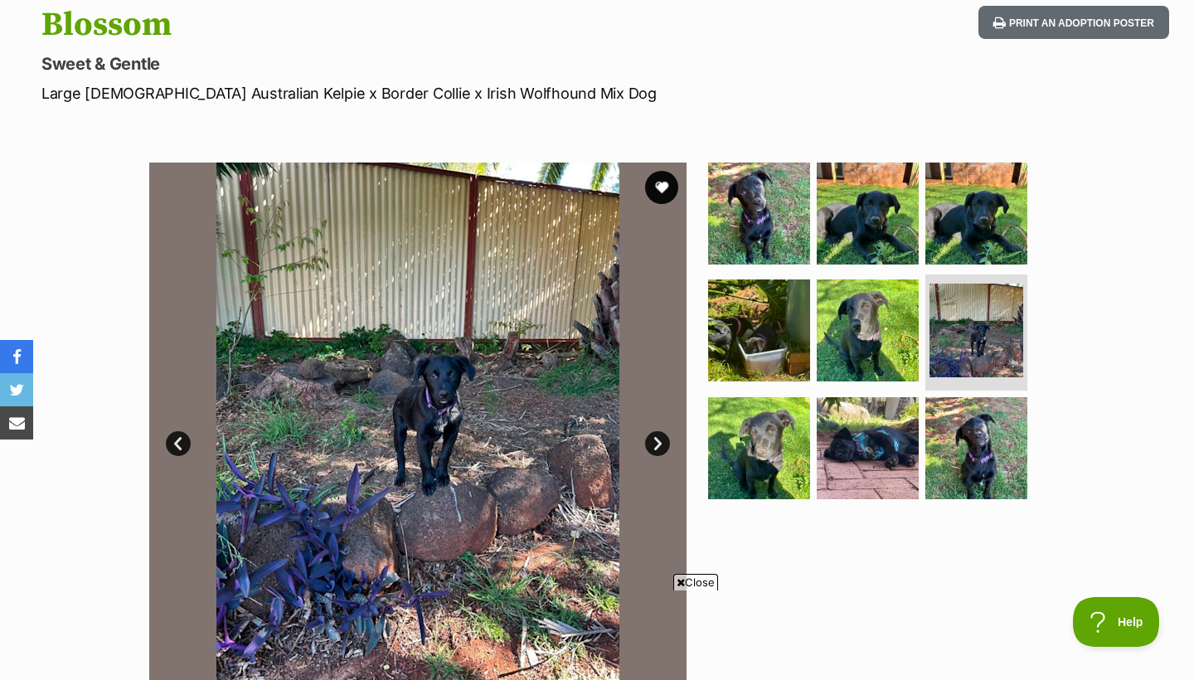
click at [659, 446] on link "Next" at bounding box center [657, 443] width 25 height 25
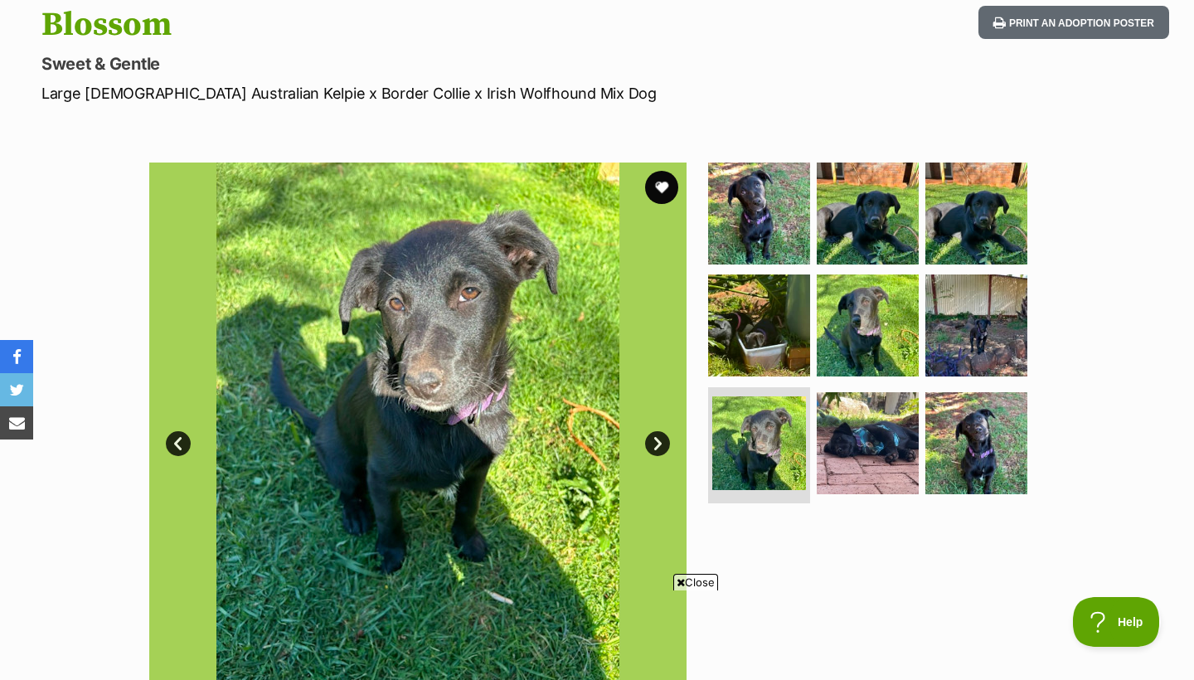
click at [659, 447] on link "Next" at bounding box center [657, 443] width 25 height 25
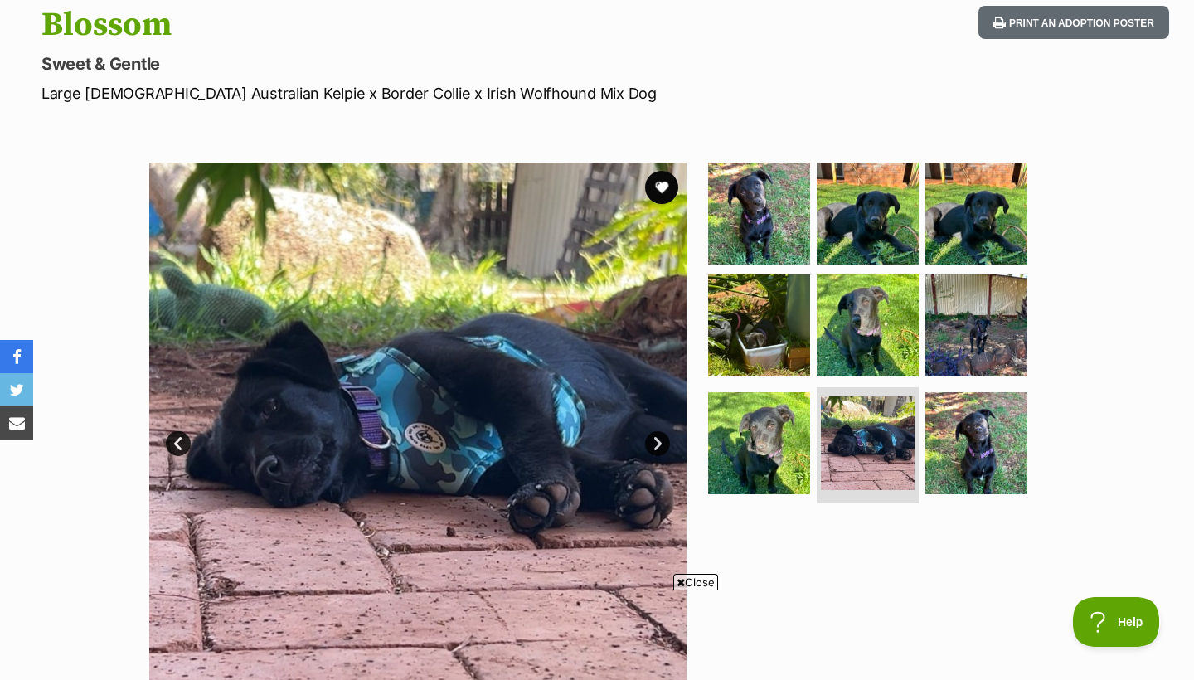
click at [658, 445] on link "Next" at bounding box center [657, 443] width 25 height 25
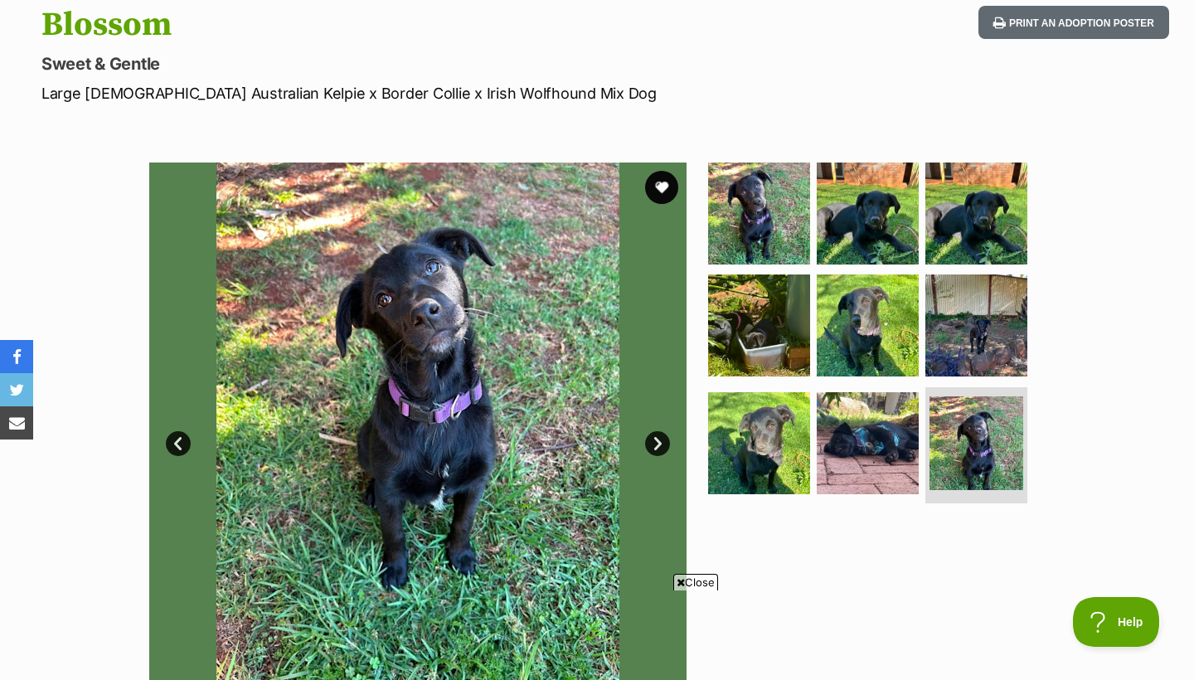
click at [658, 445] on link "Next" at bounding box center [657, 443] width 25 height 25
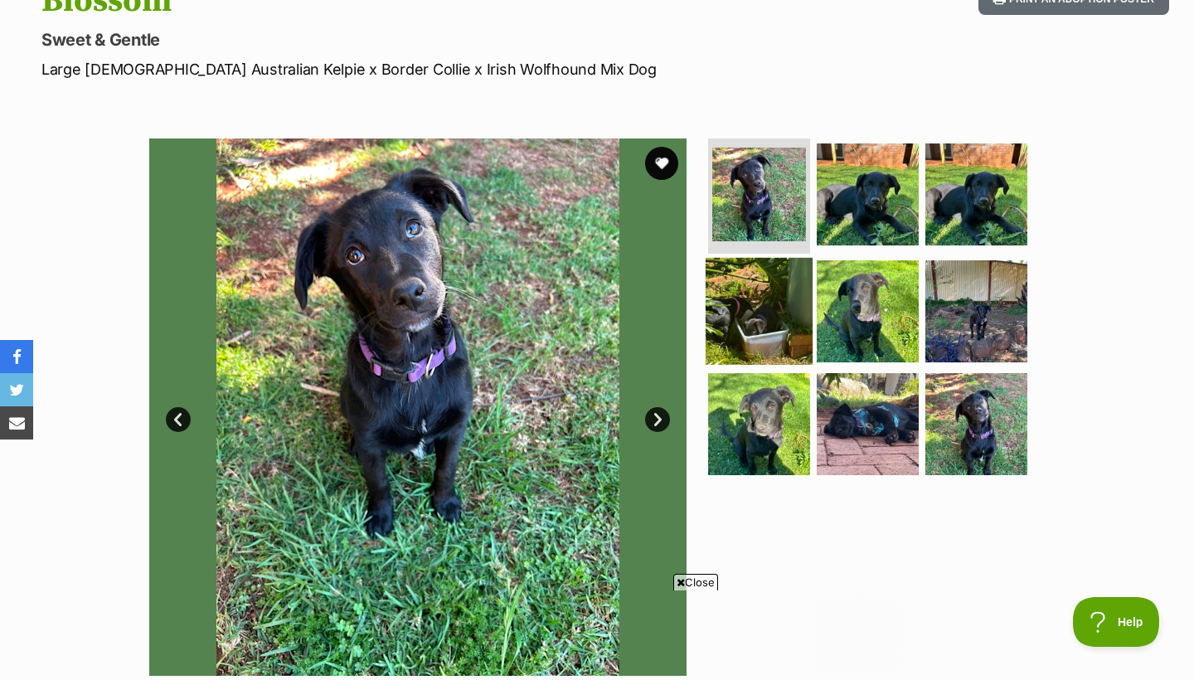
scroll to position [0, 0]
click at [659, 417] on link "Next" at bounding box center [657, 419] width 25 height 25
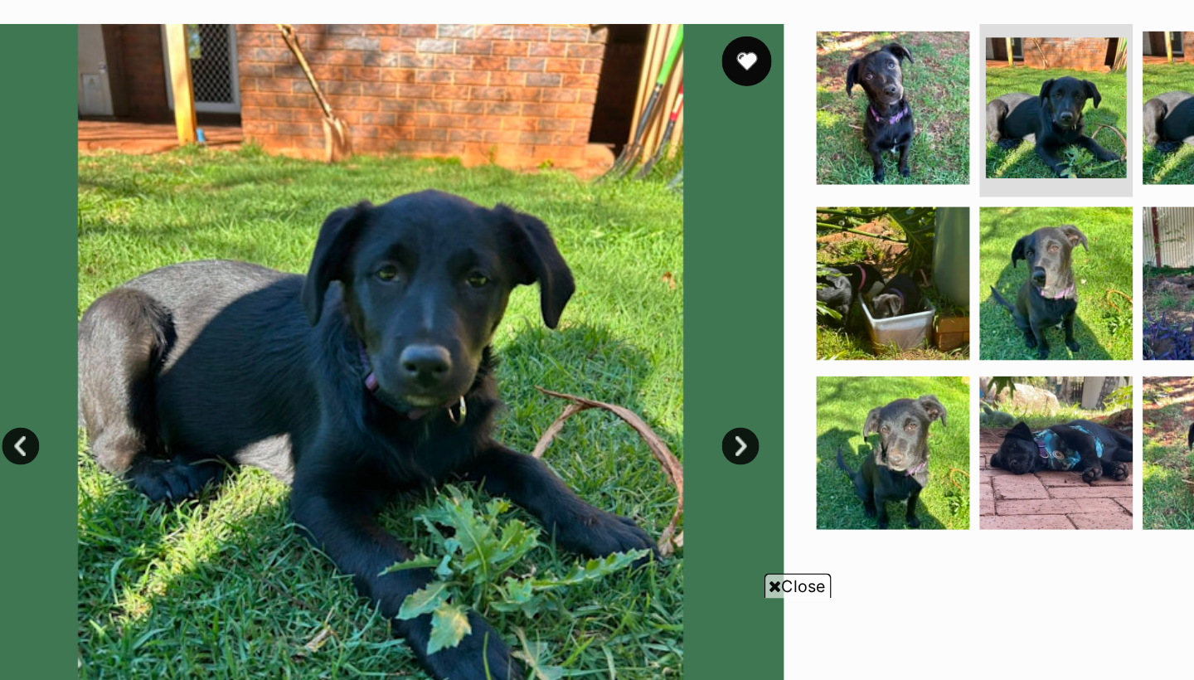
scroll to position [206, 0]
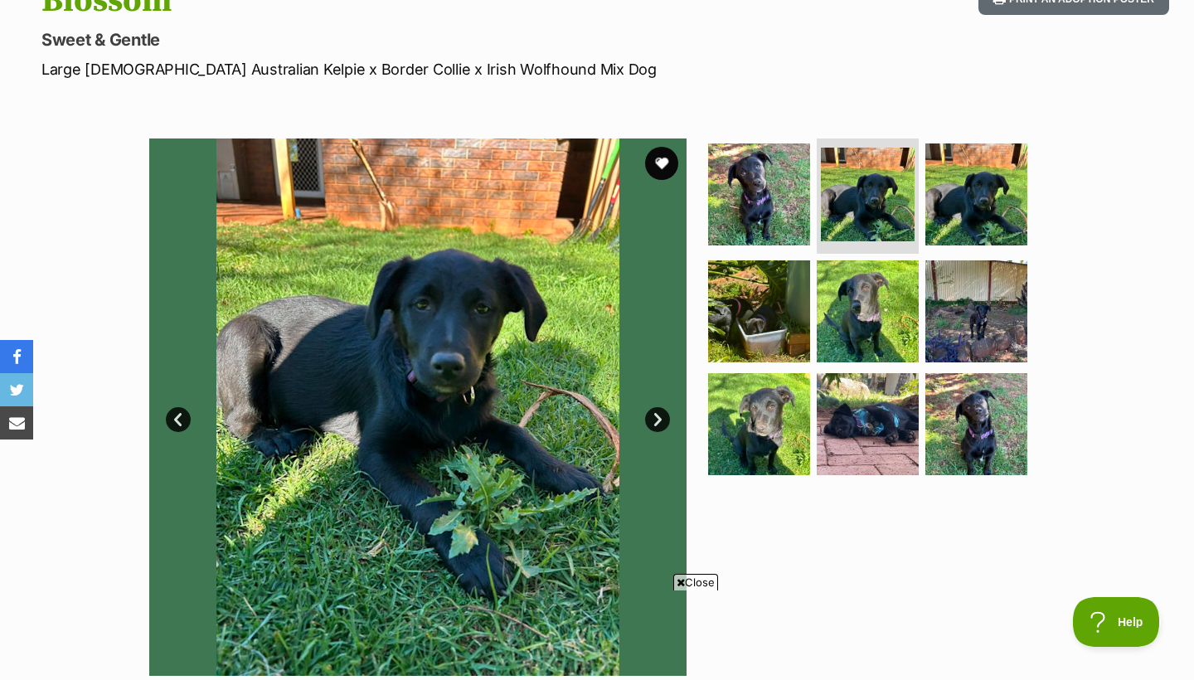
click at [662, 421] on link "Next" at bounding box center [657, 419] width 25 height 25
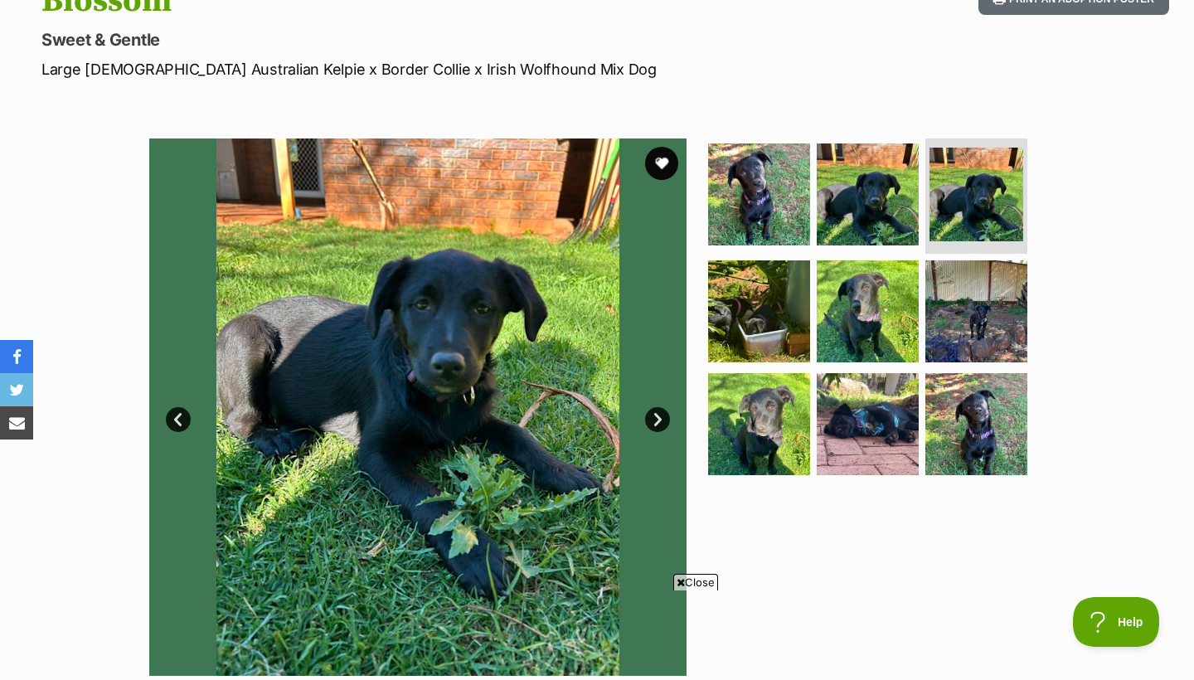
click at [658, 420] on link "Next" at bounding box center [657, 419] width 25 height 25
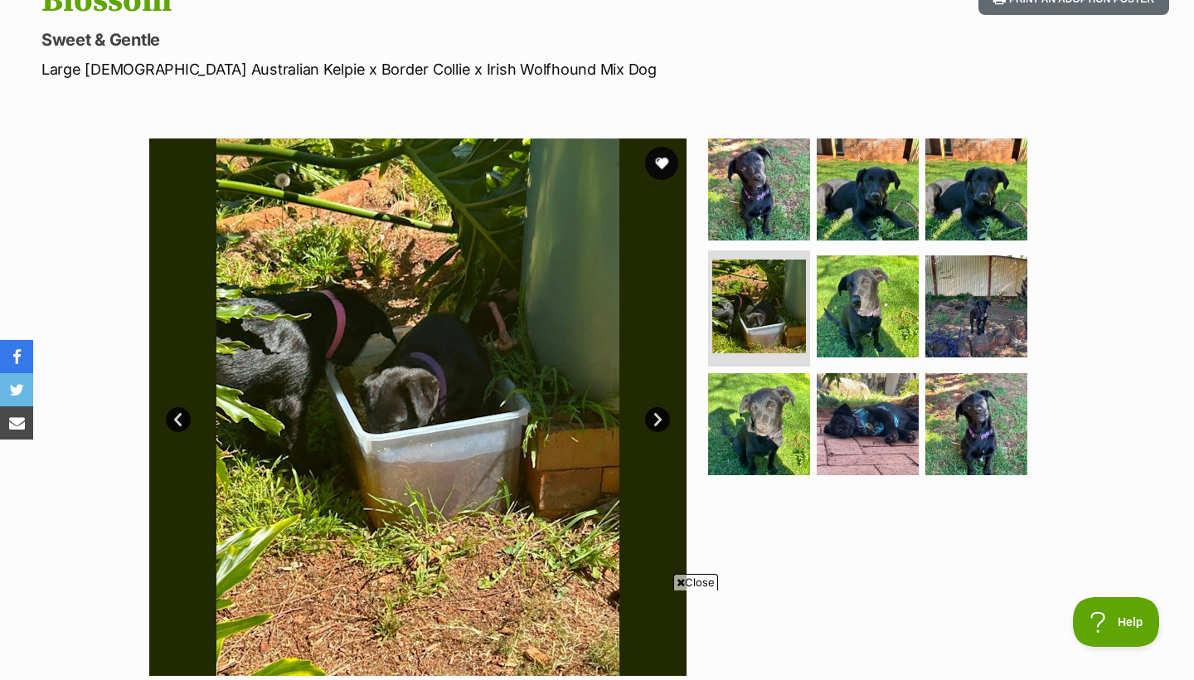
click at [658, 420] on link "Next" at bounding box center [657, 419] width 25 height 25
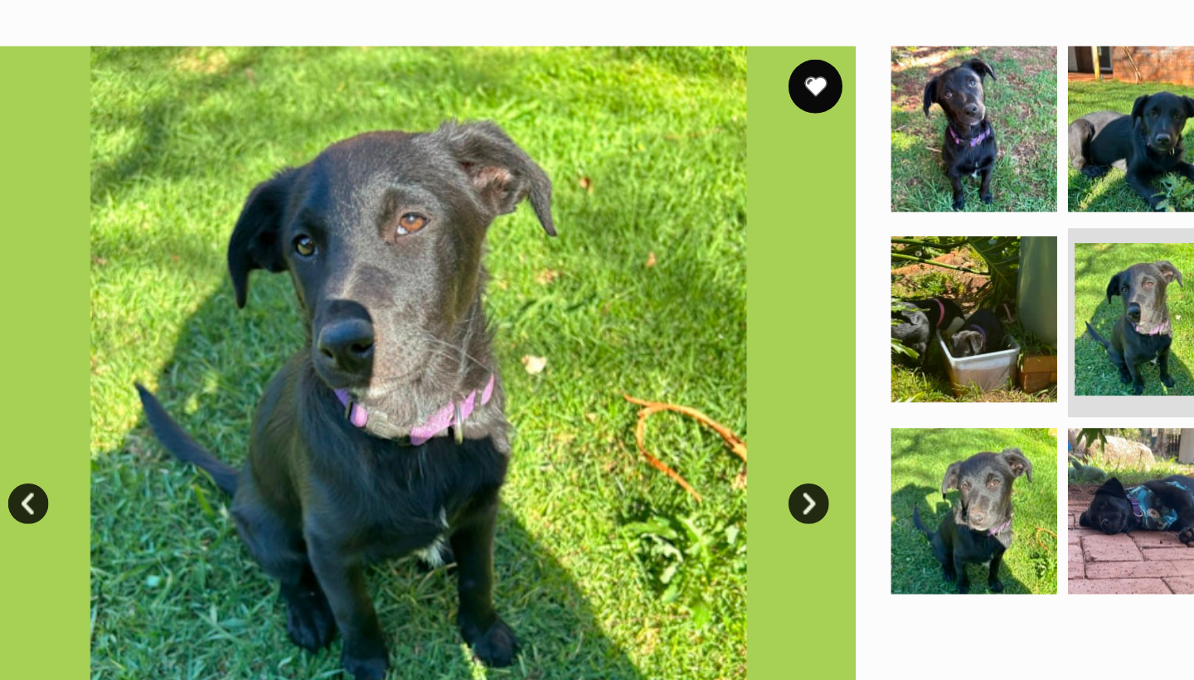
scroll to position [205, 0]
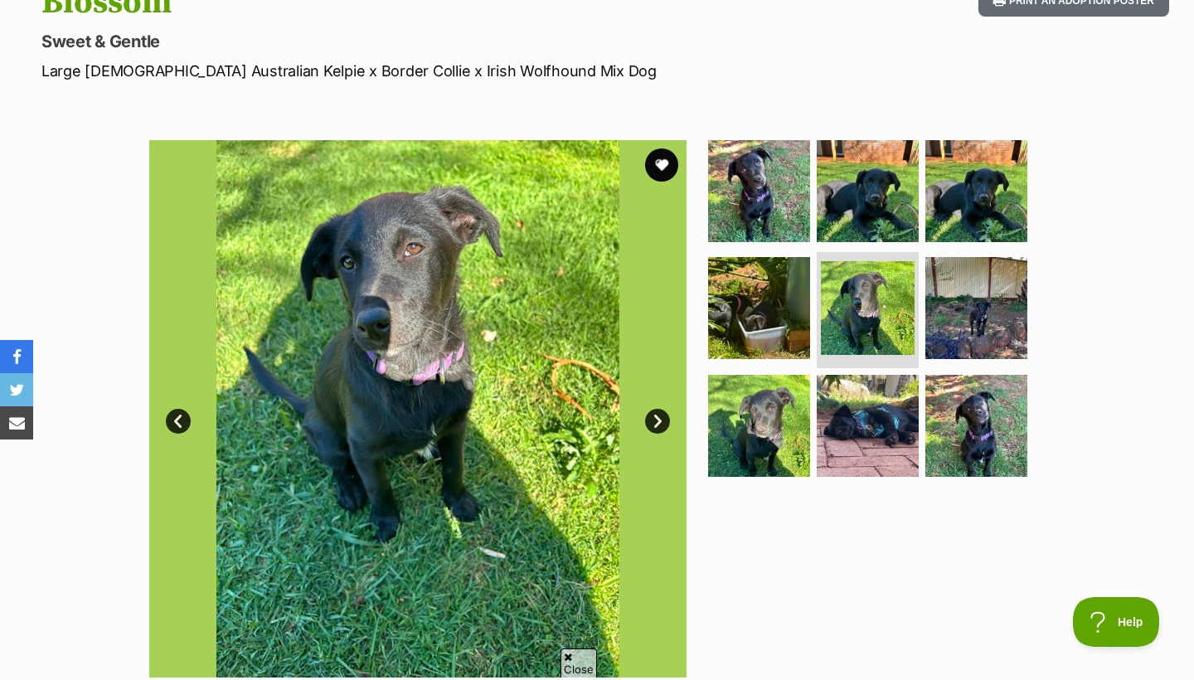
click at [659, 419] on link "Next" at bounding box center [657, 421] width 25 height 25
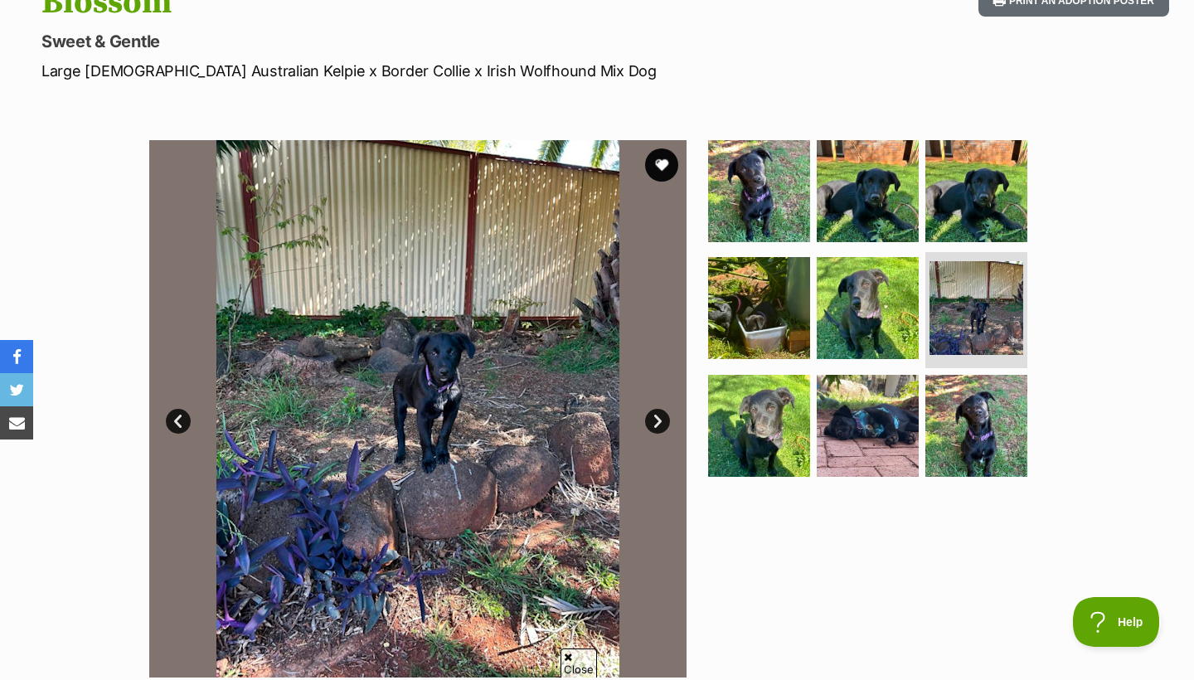
scroll to position [0, 0]
click at [659, 419] on link "Next" at bounding box center [657, 421] width 25 height 25
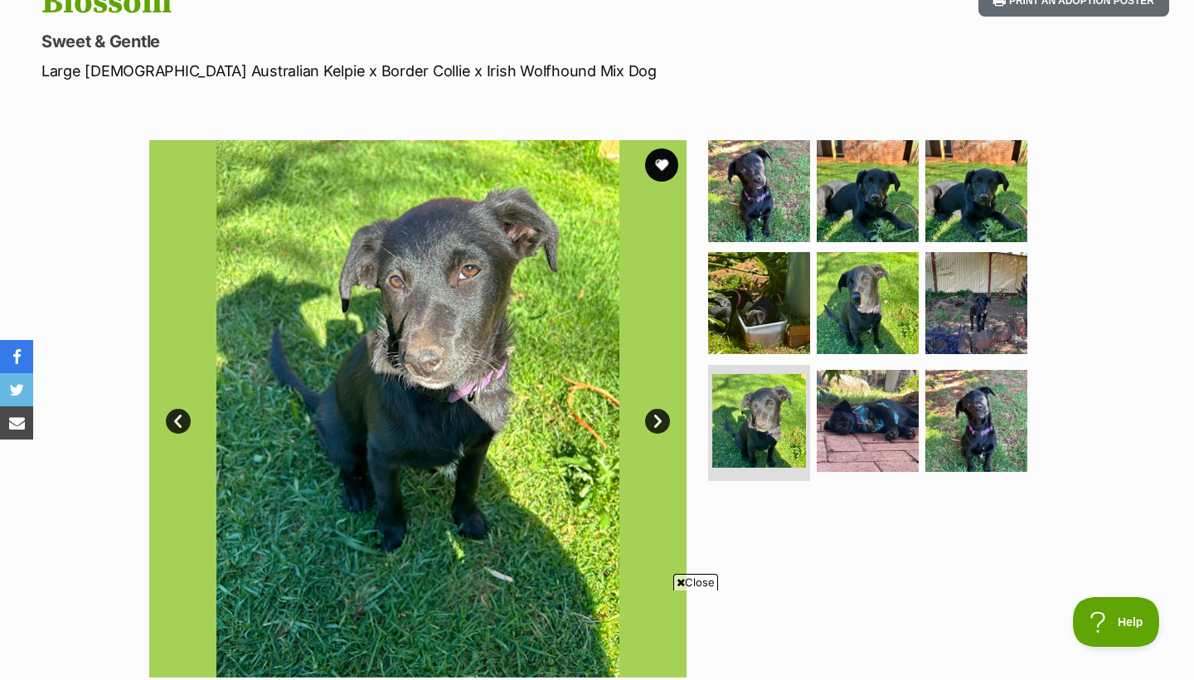
click at [659, 419] on link "Next" at bounding box center [657, 421] width 25 height 25
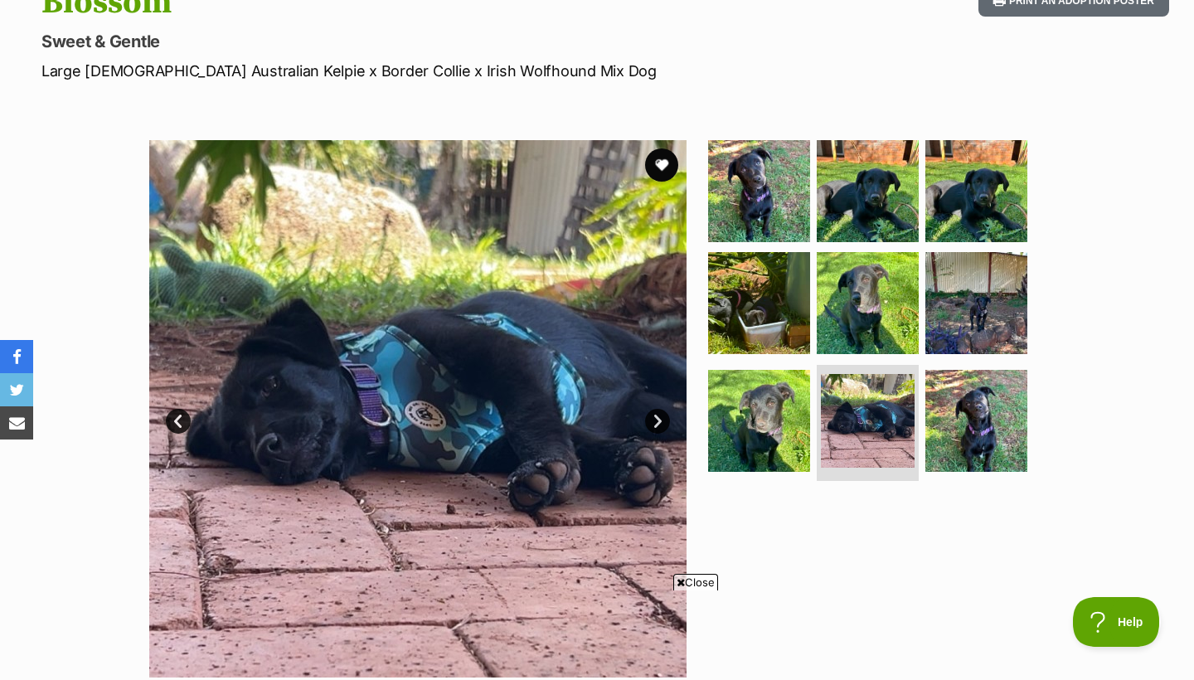
click at [659, 420] on link "Next" at bounding box center [657, 421] width 25 height 25
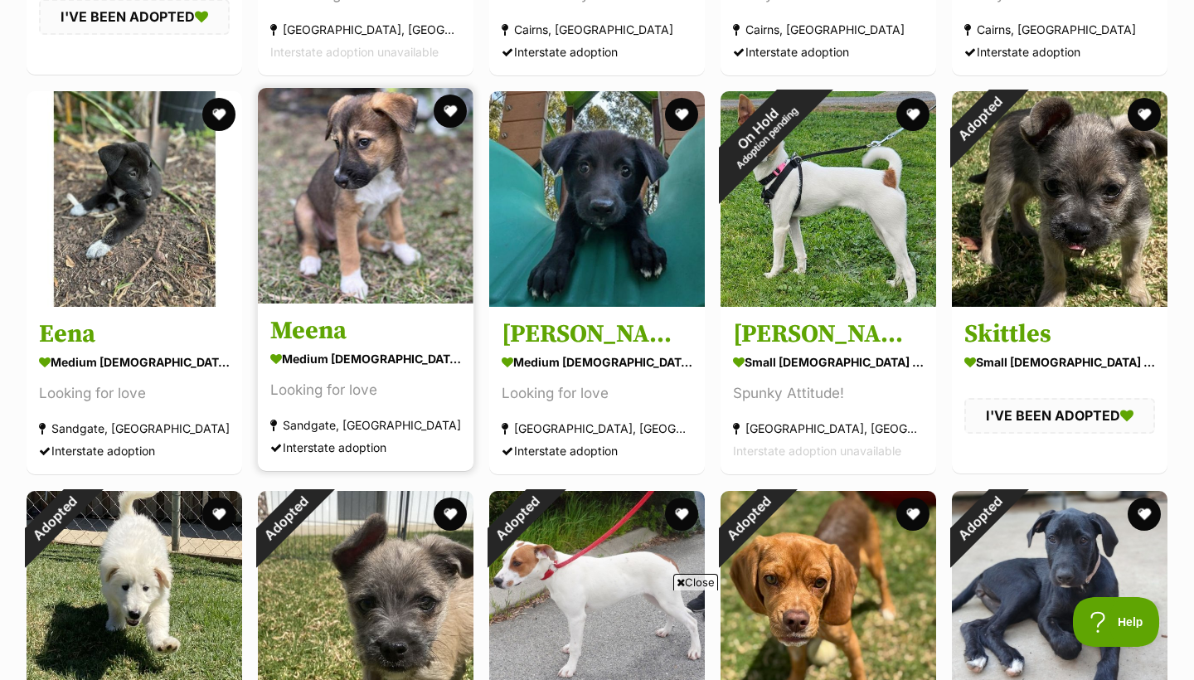
click at [355, 357] on div "medium [DEMOGRAPHIC_DATA] Dog" at bounding box center [365, 359] width 191 height 24
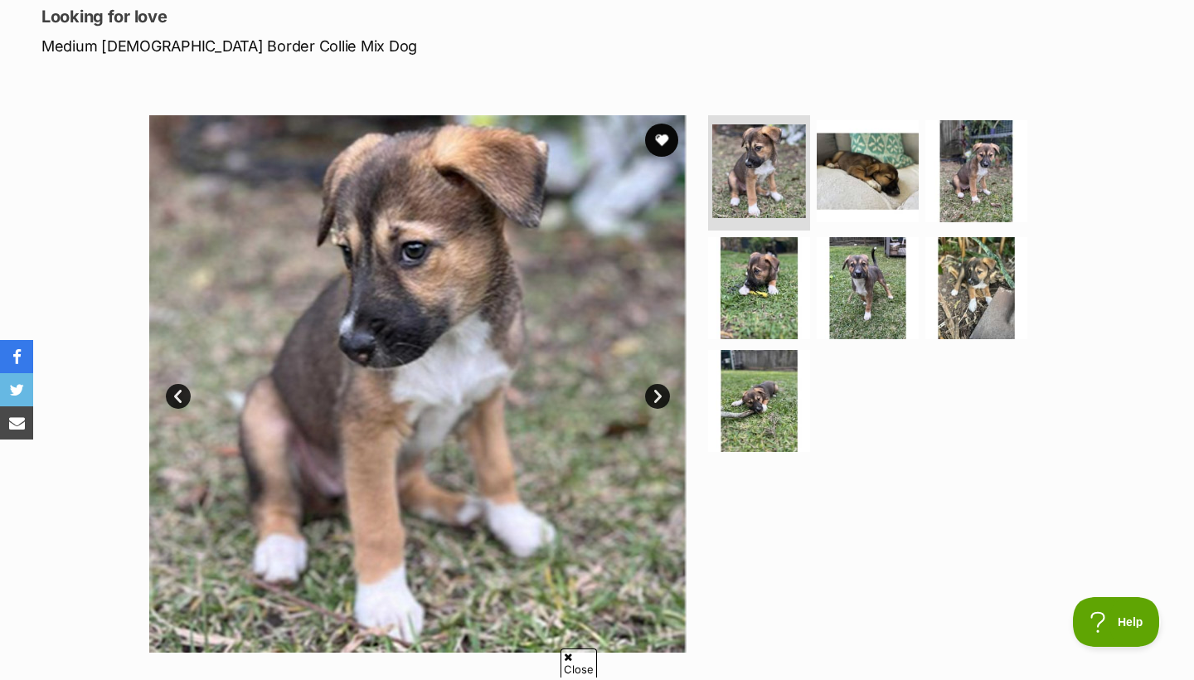
click at [660, 397] on link "Next" at bounding box center [657, 396] width 25 height 25
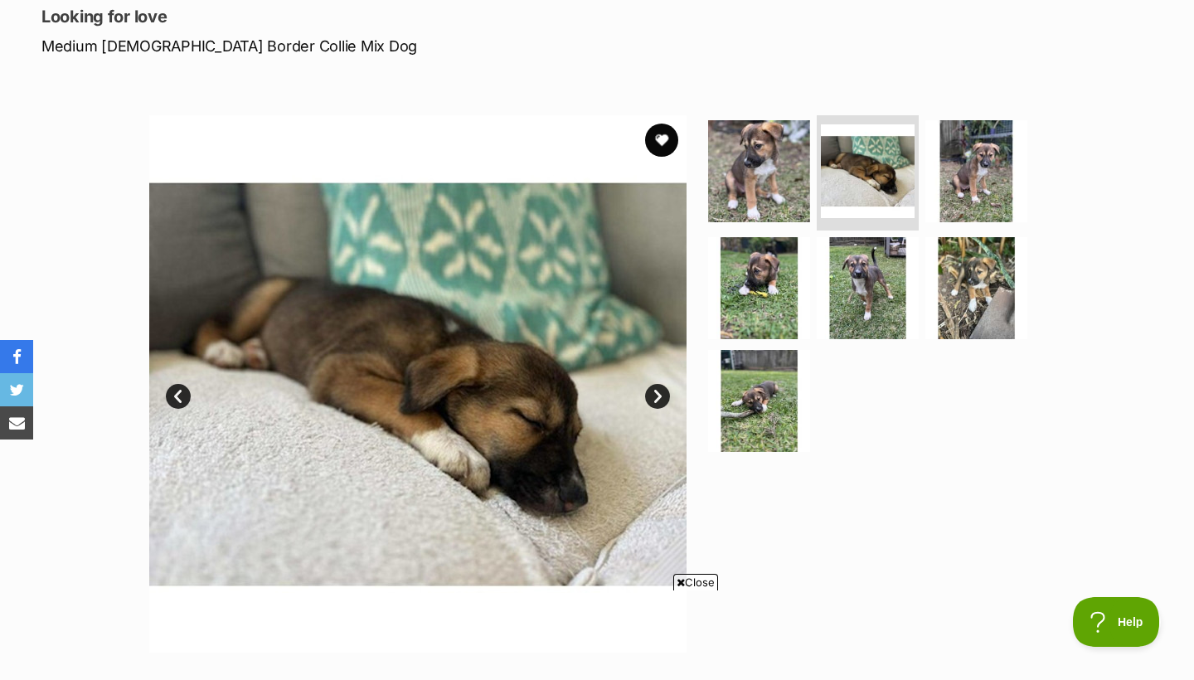
click at [659, 392] on link "Next" at bounding box center [657, 396] width 25 height 25
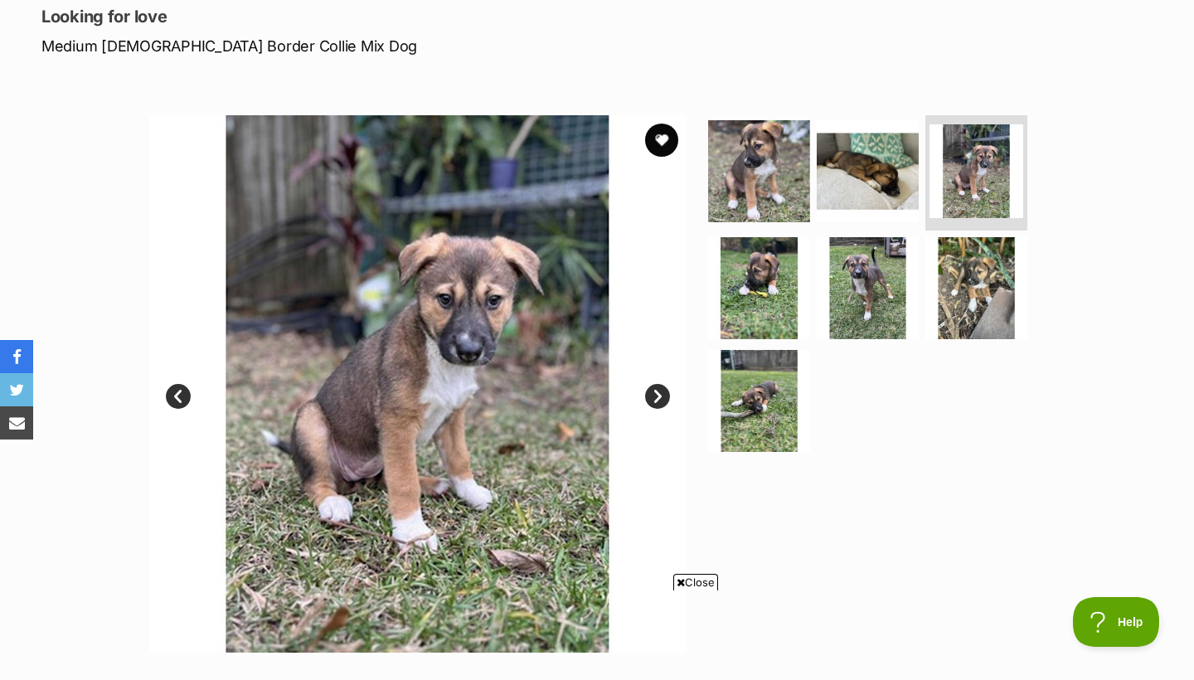
click at [659, 392] on link "Next" at bounding box center [657, 396] width 25 height 25
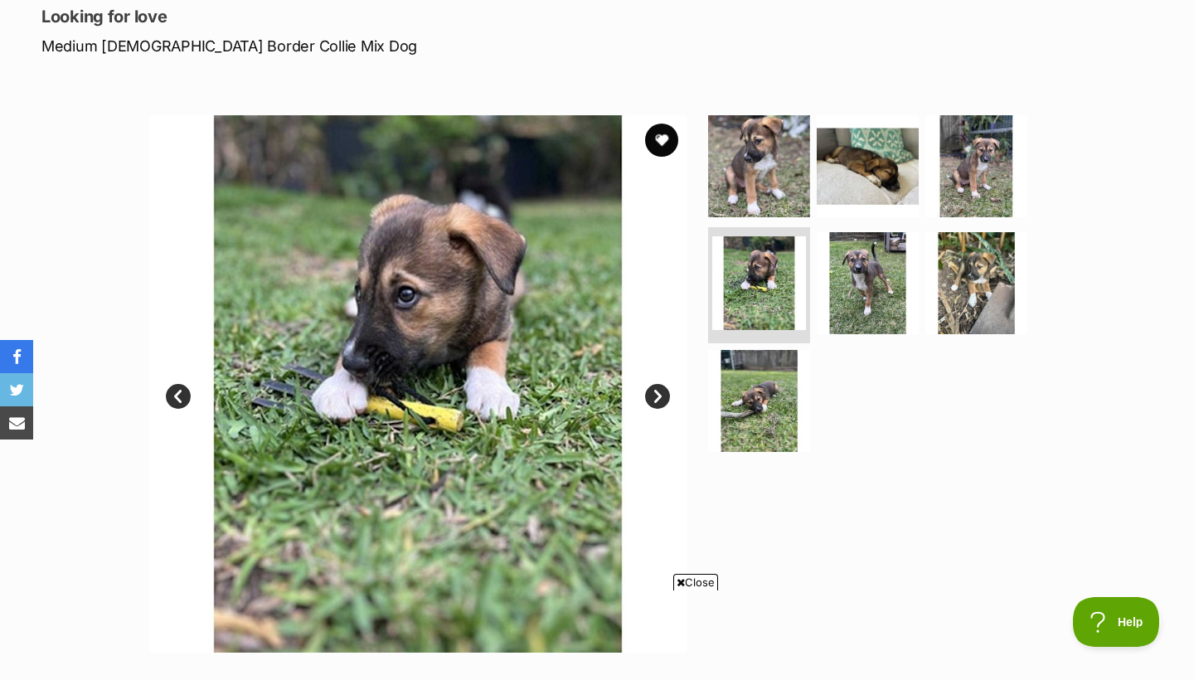
click at [659, 392] on link "Next" at bounding box center [657, 396] width 25 height 25
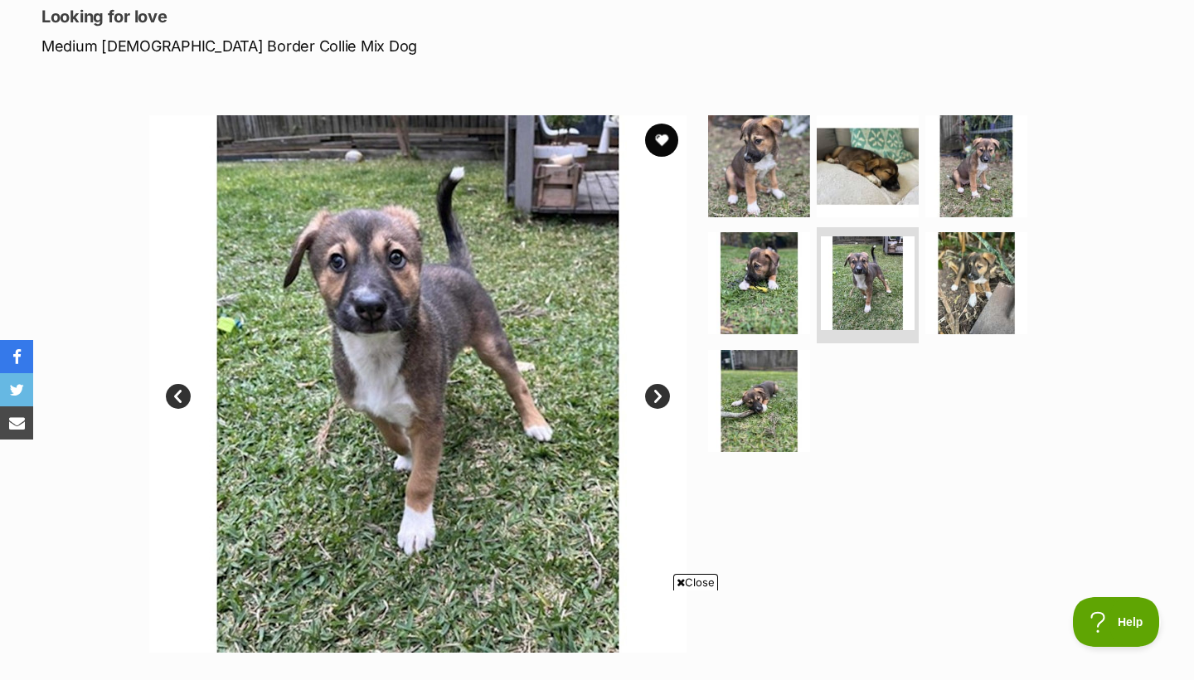
click at [659, 392] on link "Next" at bounding box center [657, 396] width 25 height 25
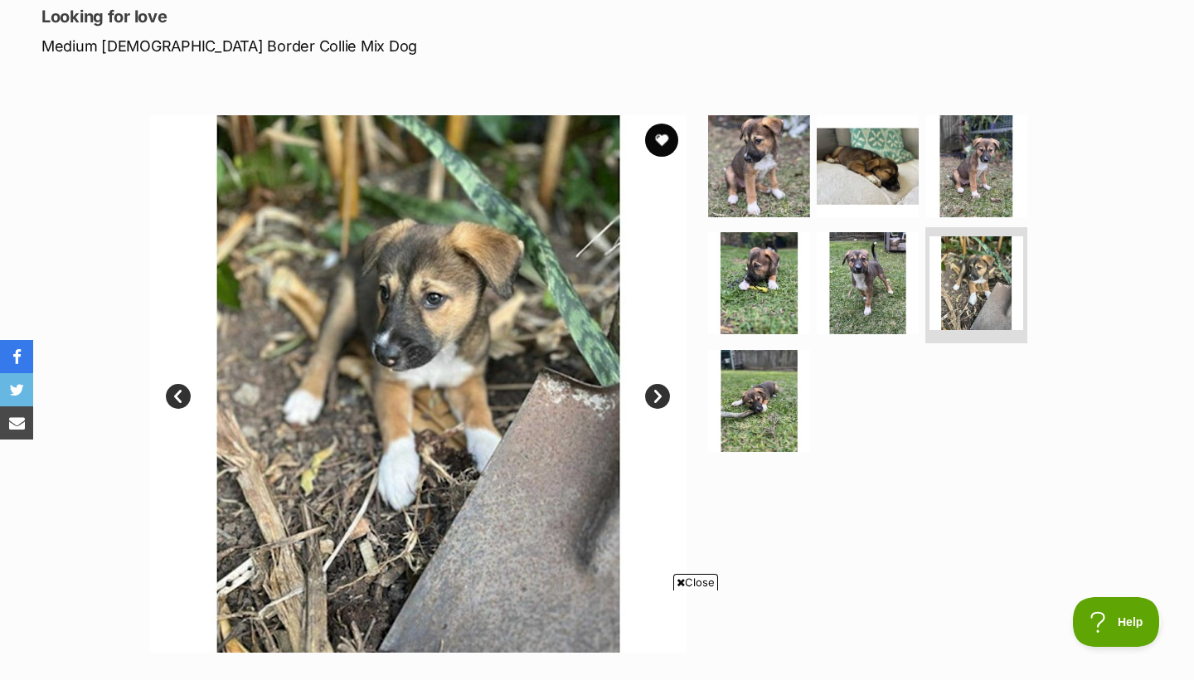
click at [659, 392] on link "Next" at bounding box center [657, 396] width 25 height 25
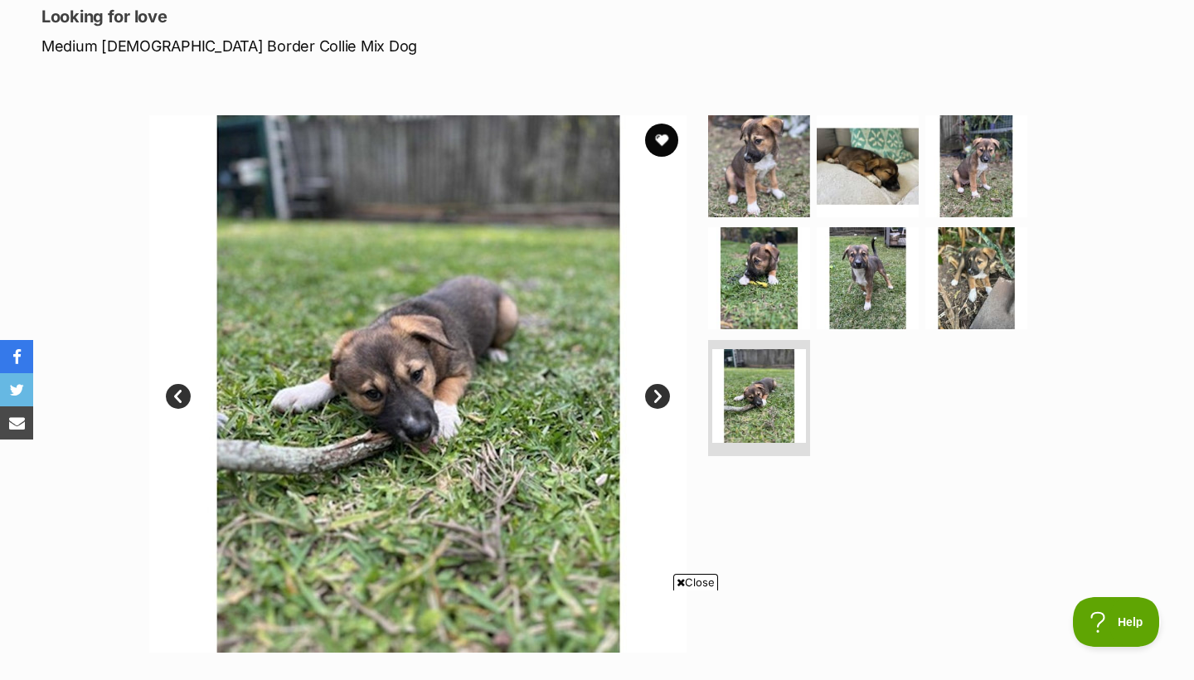
click at [659, 392] on link "Next" at bounding box center [657, 396] width 25 height 25
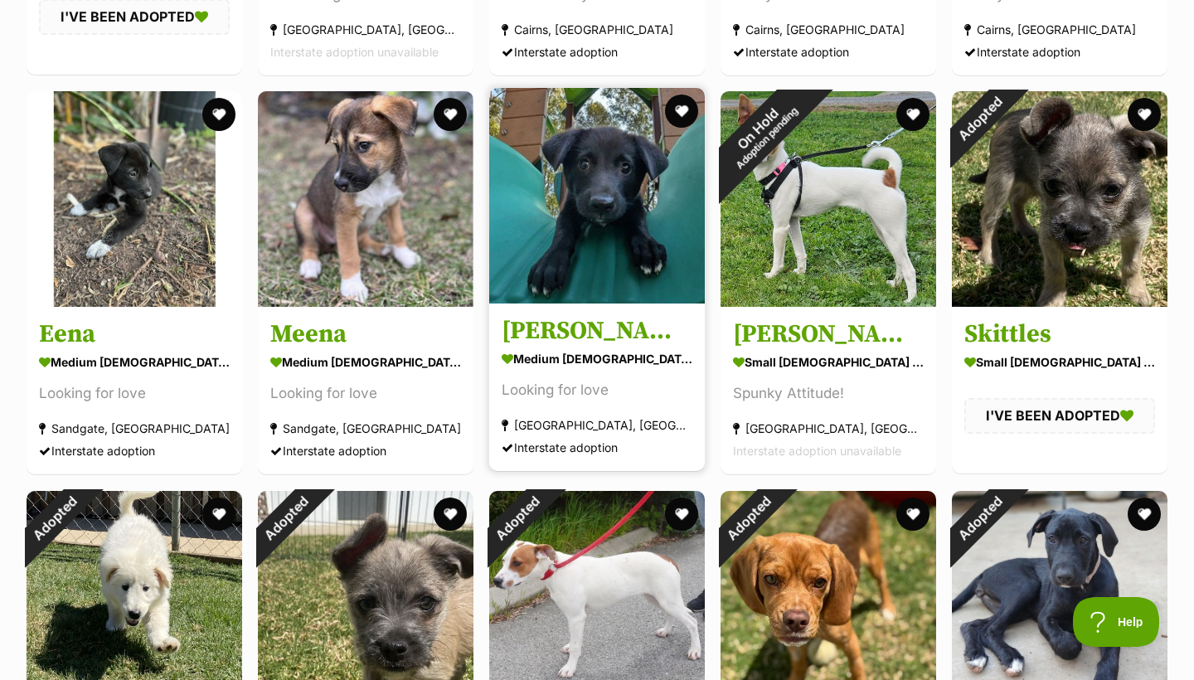
click at [585, 193] on img at bounding box center [597, 196] width 216 height 216
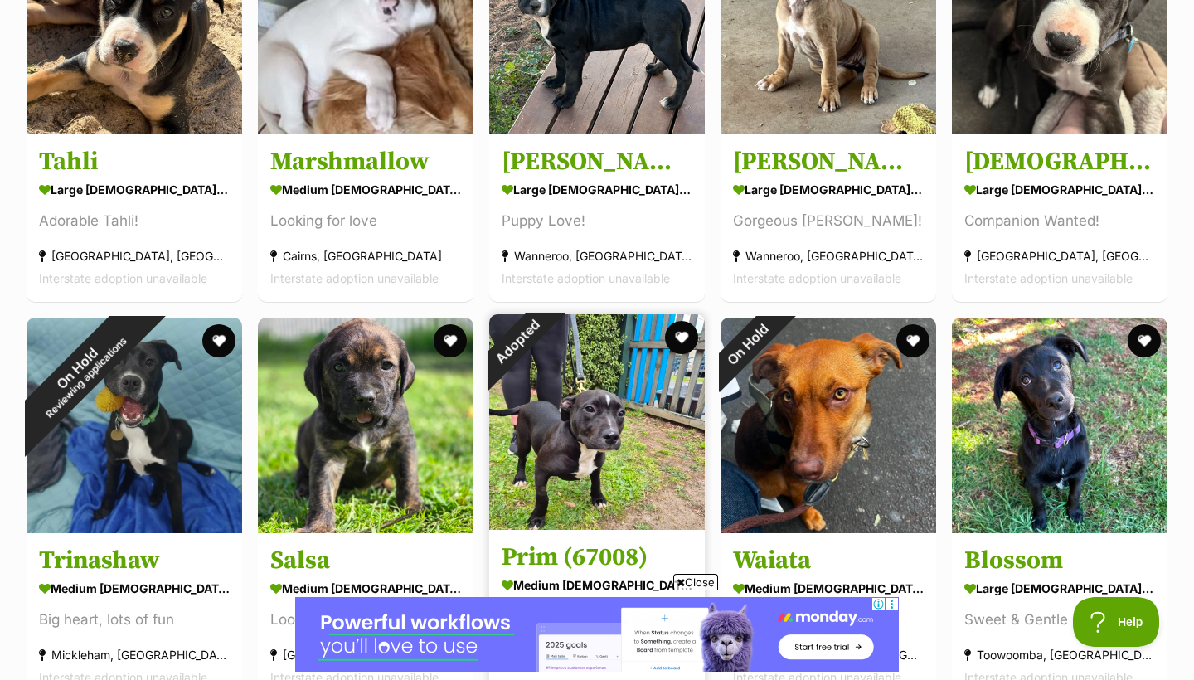
scroll to position [507, 0]
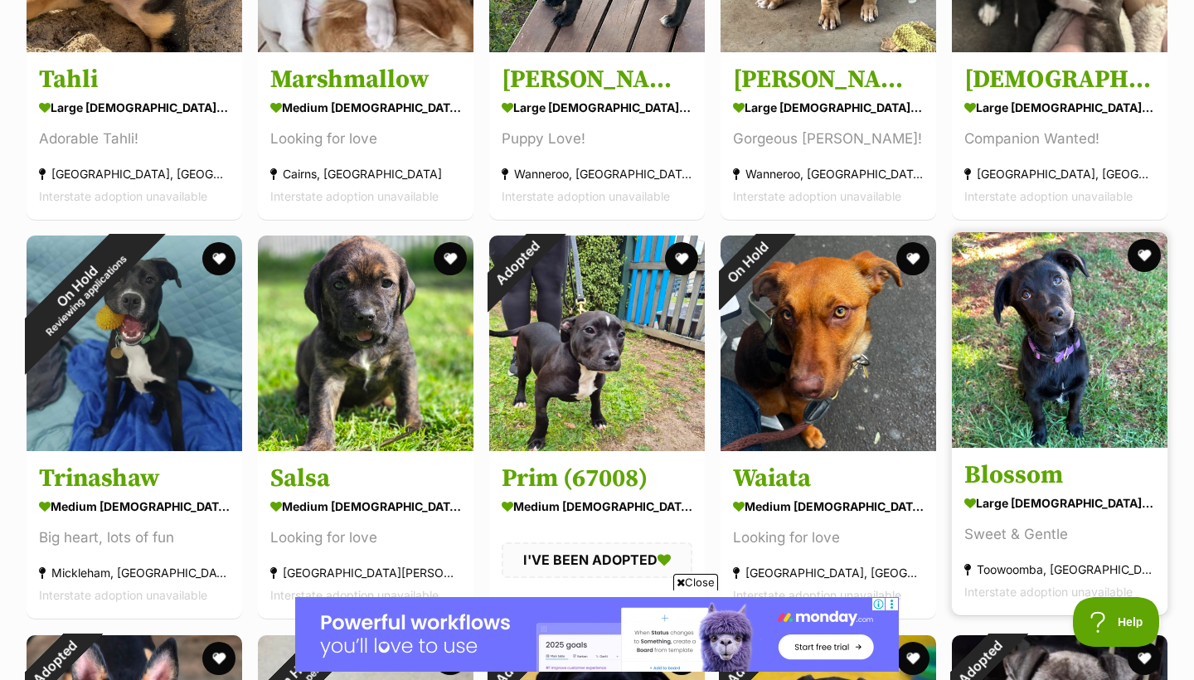
click at [1032, 333] on img at bounding box center [1060, 340] width 216 height 216
